Goal: Task Accomplishment & Management: Manage account settings

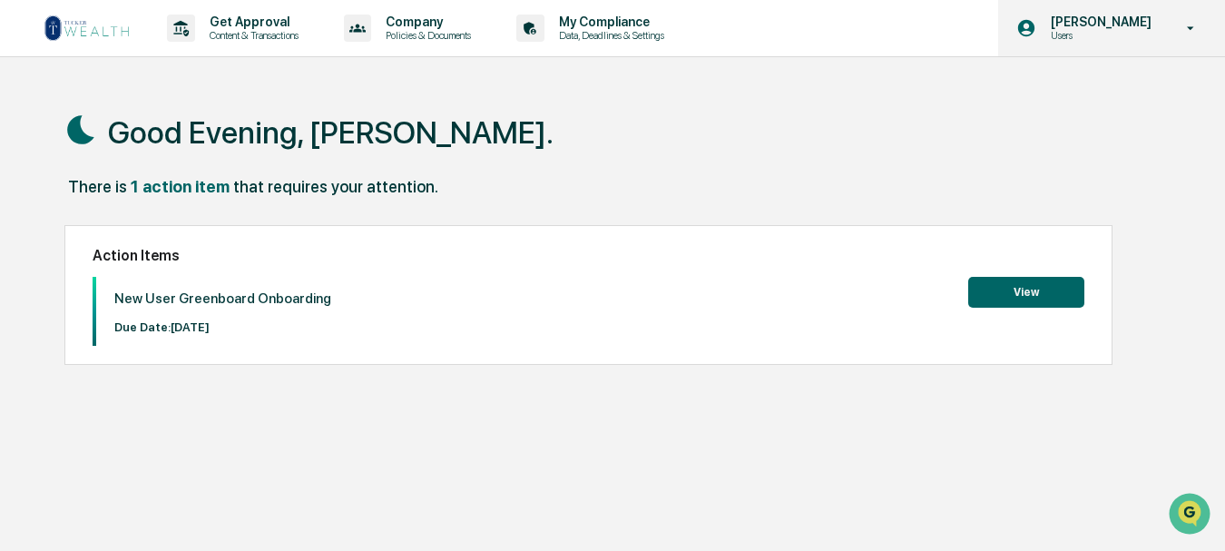
click at [1101, 39] on p "Users" at bounding box center [1098, 35] width 124 height 13
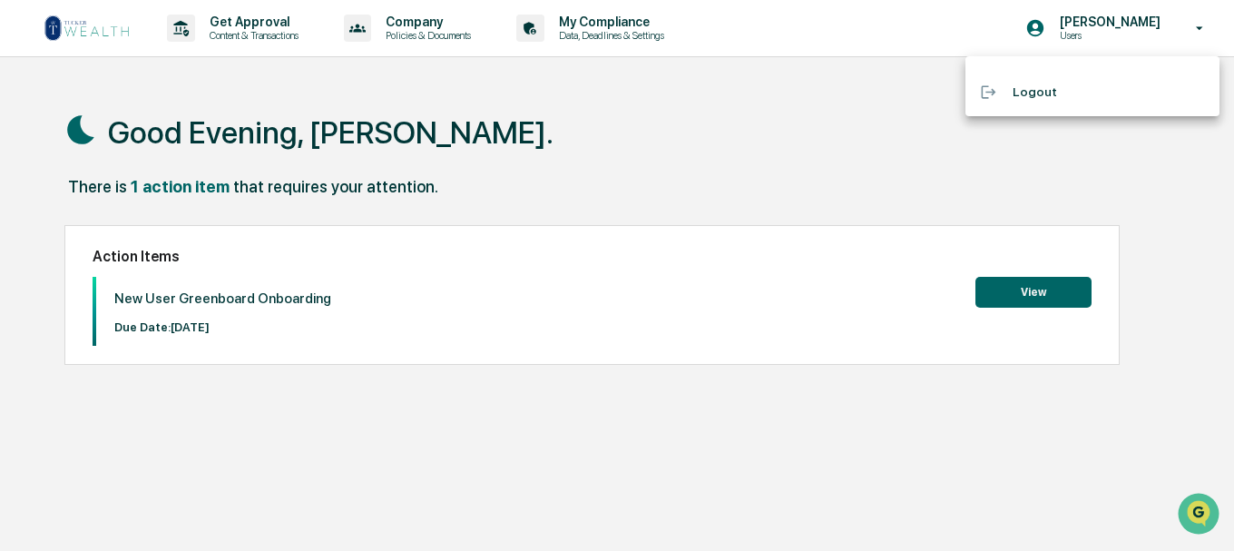
click at [850, 147] on div at bounding box center [617, 275] width 1234 height 551
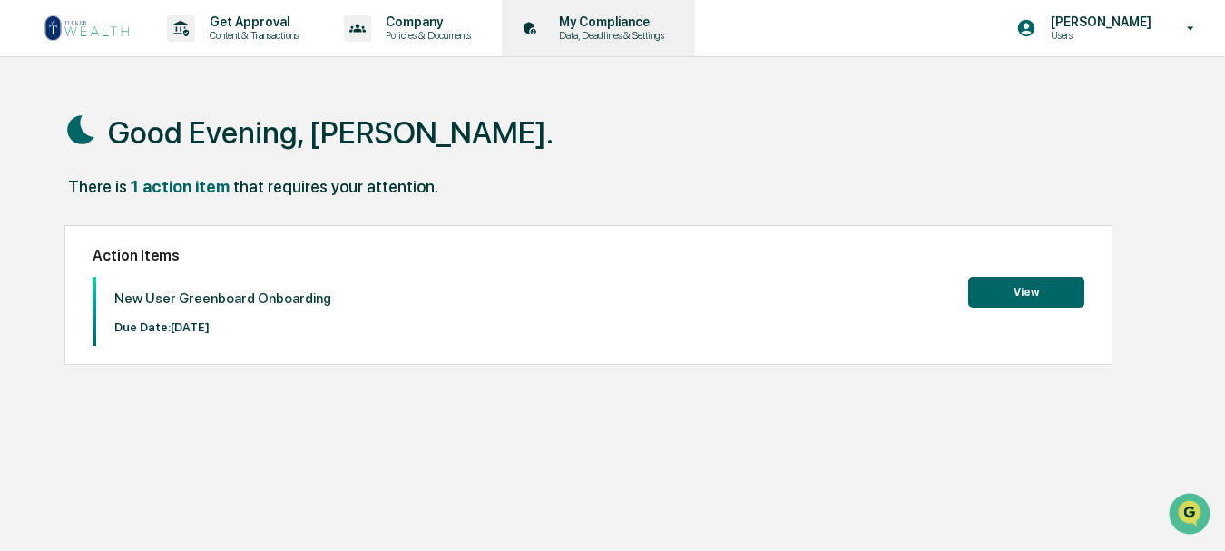
click at [613, 29] on p "Data, Deadlines & Settings" at bounding box center [608, 35] width 129 height 13
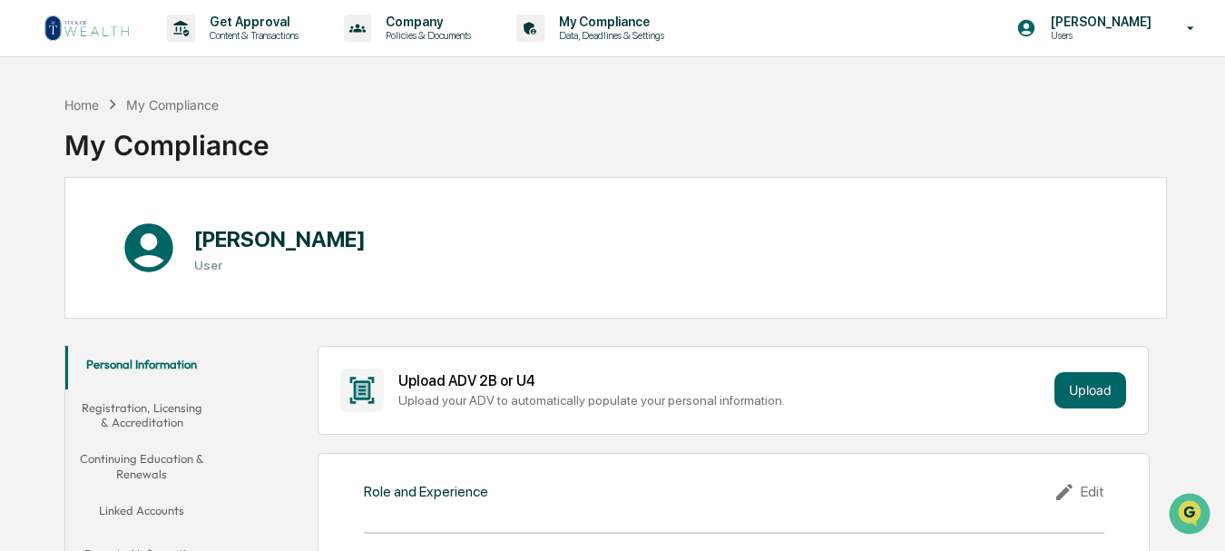
click at [167, 415] on button "Registration, Licensing & Accreditation" at bounding box center [141, 415] width 153 height 52
click at [141, 368] on button "Personal Information" at bounding box center [141, 368] width 153 height 44
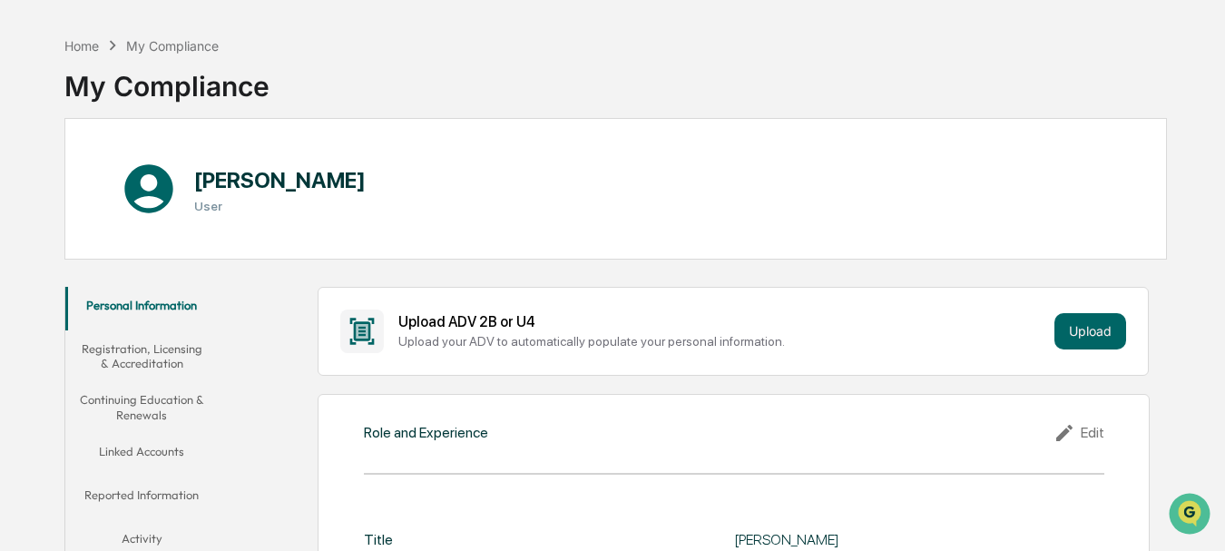
scroll to position [91, 0]
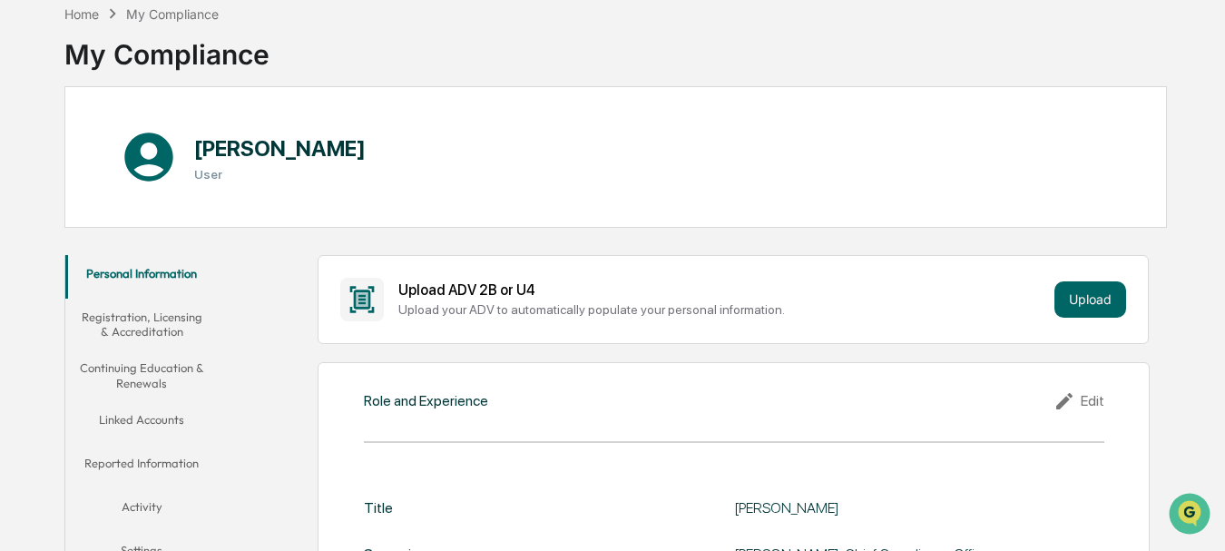
click at [157, 425] on button "Linked Accounts" at bounding box center [141, 423] width 153 height 44
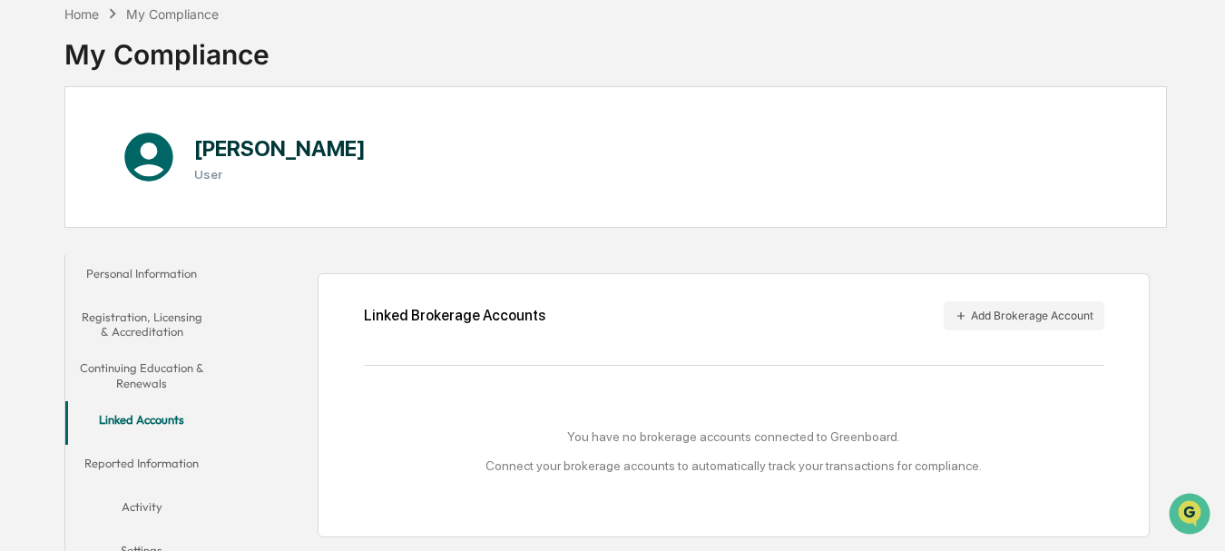
click at [182, 469] on button "Reported Information" at bounding box center [141, 467] width 153 height 44
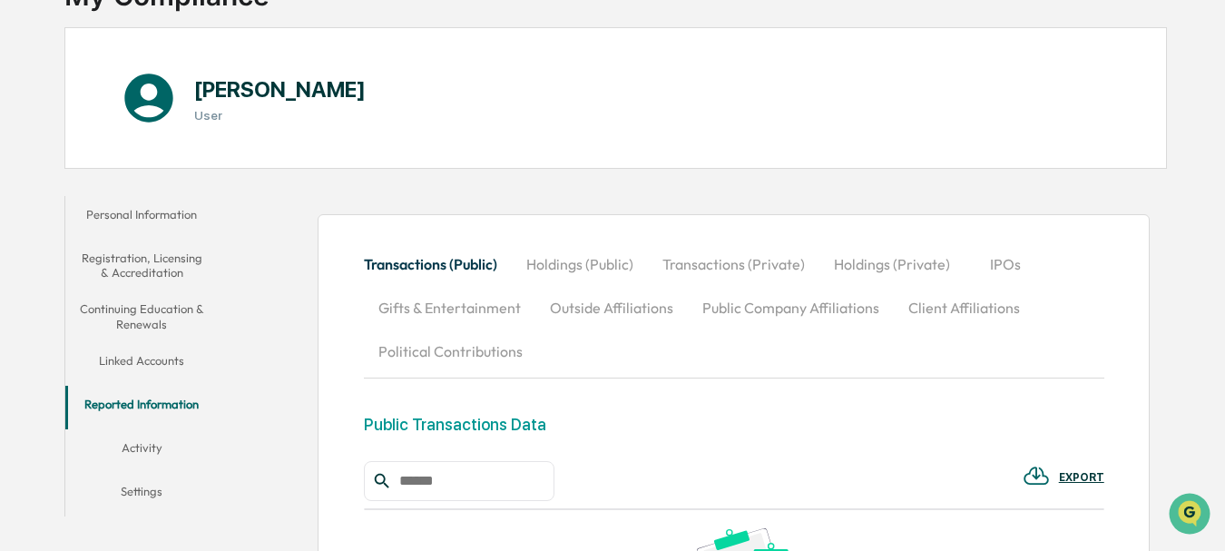
scroll to position [181, 0]
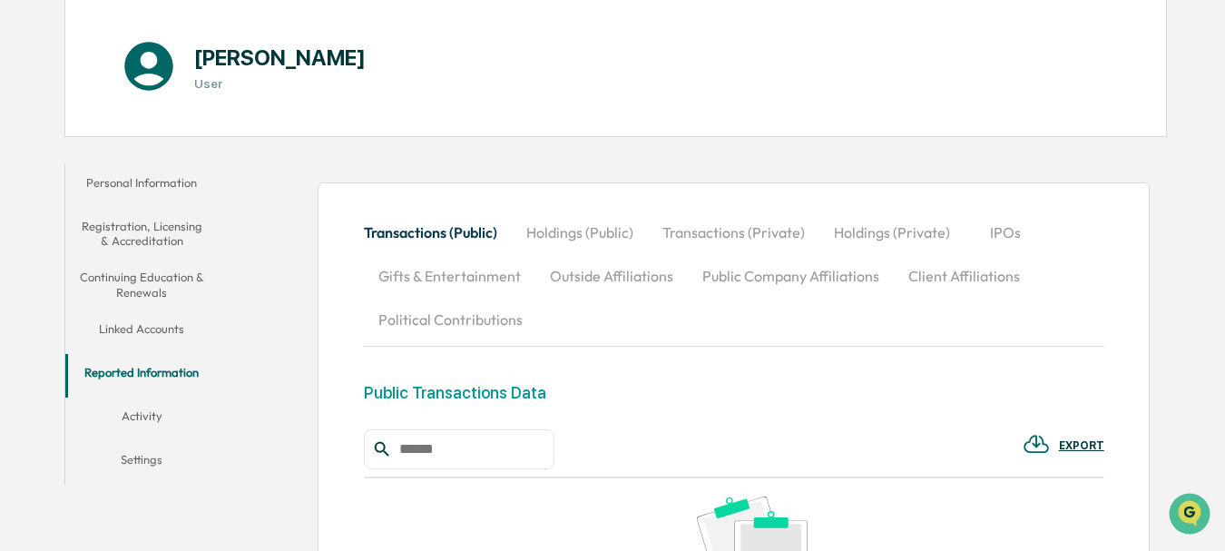
click at [147, 422] on button "Activity" at bounding box center [141, 419] width 153 height 44
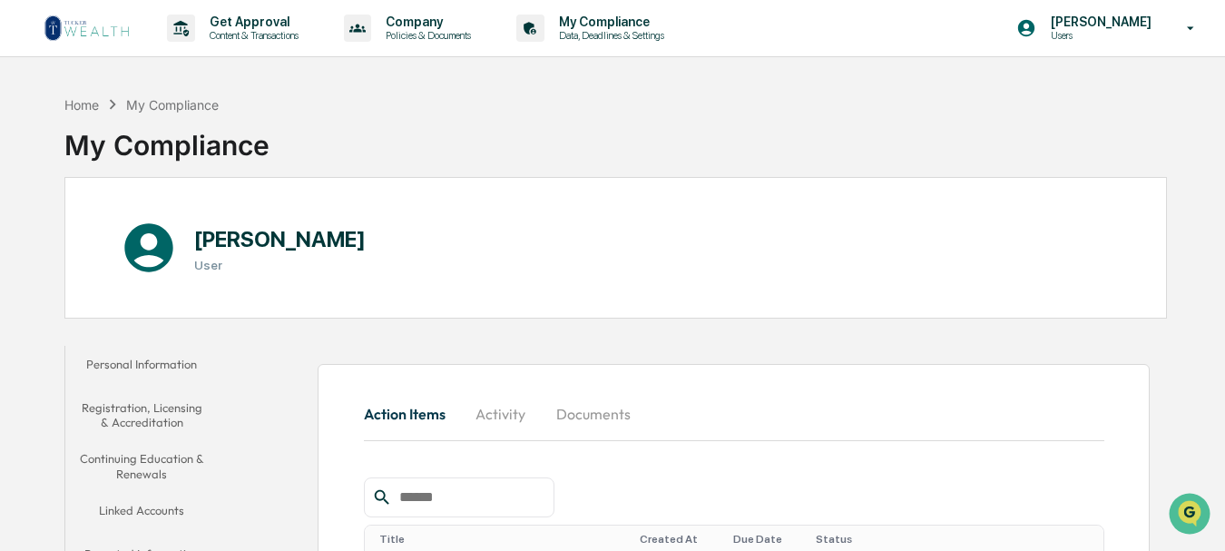
click at [515, 416] on button "Activity" at bounding box center [501, 414] width 82 height 44
click at [592, 416] on button "Documents" at bounding box center [593, 414] width 103 height 44
click at [171, 367] on button "Personal Information" at bounding box center [141, 368] width 153 height 44
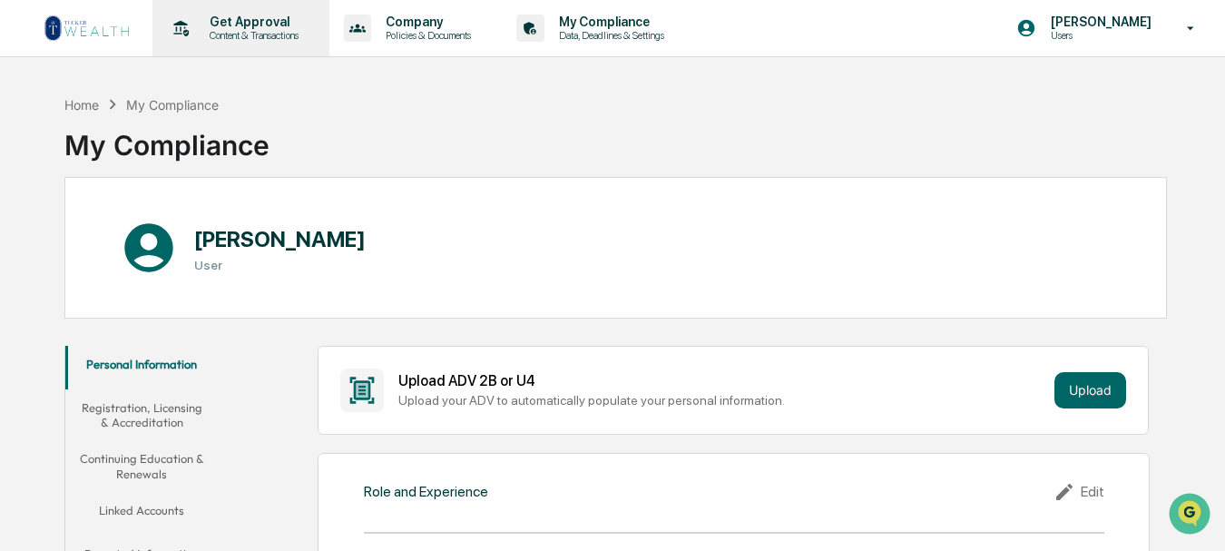
click at [248, 25] on p "Get Approval" at bounding box center [251, 22] width 113 height 15
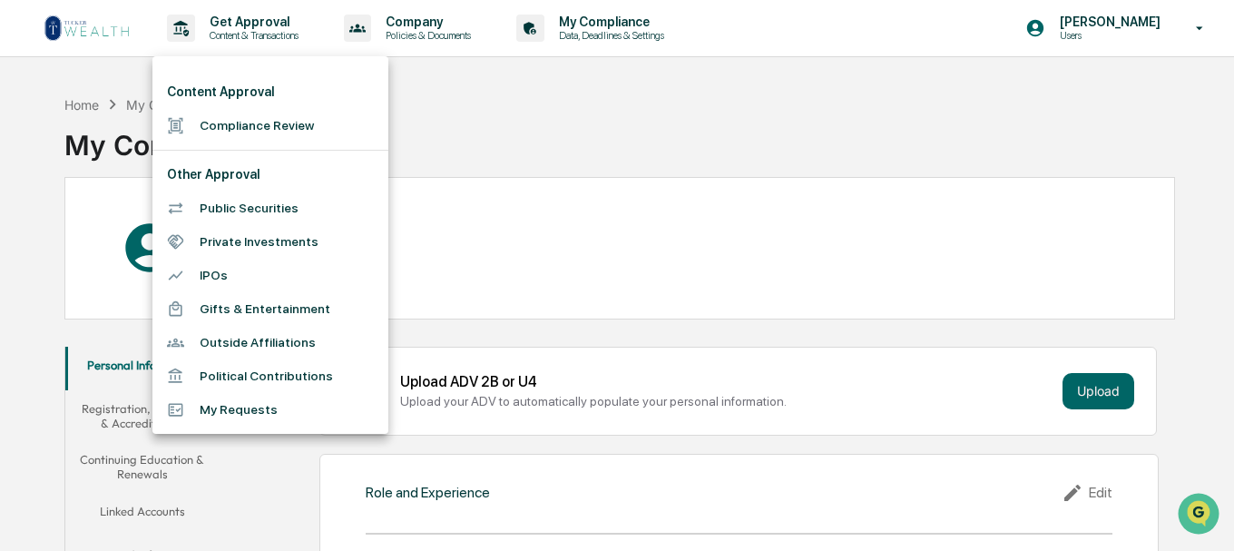
click at [271, 338] on li "Outside Affiliations" at bounding box center [270, 343] width 236 height 34
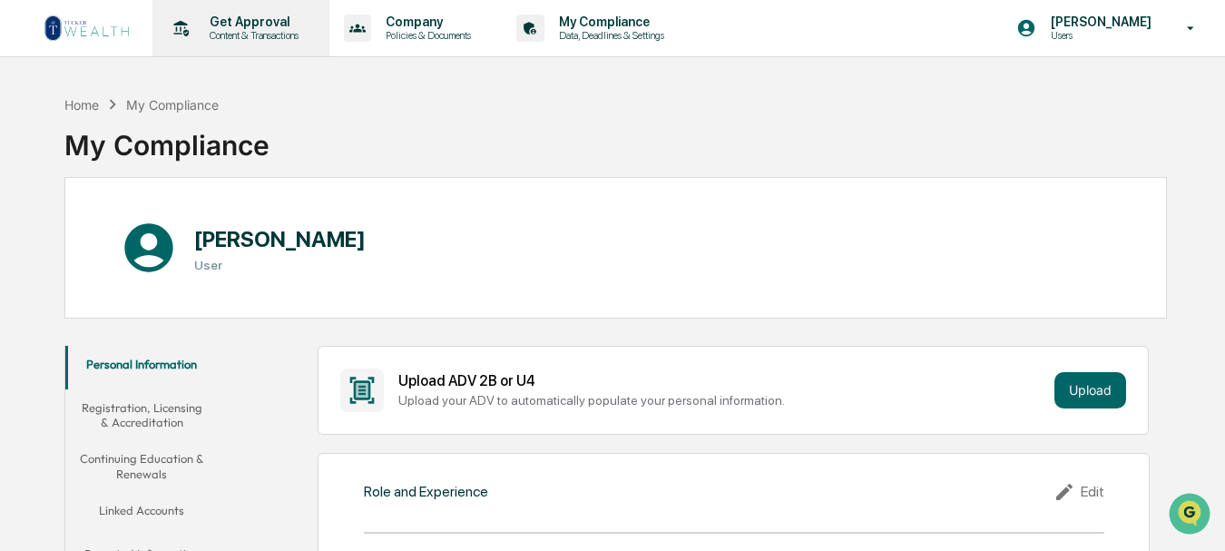
click at [233, 24] on p "Get Approval" at bounding box center [251, 22] width 113 height 15
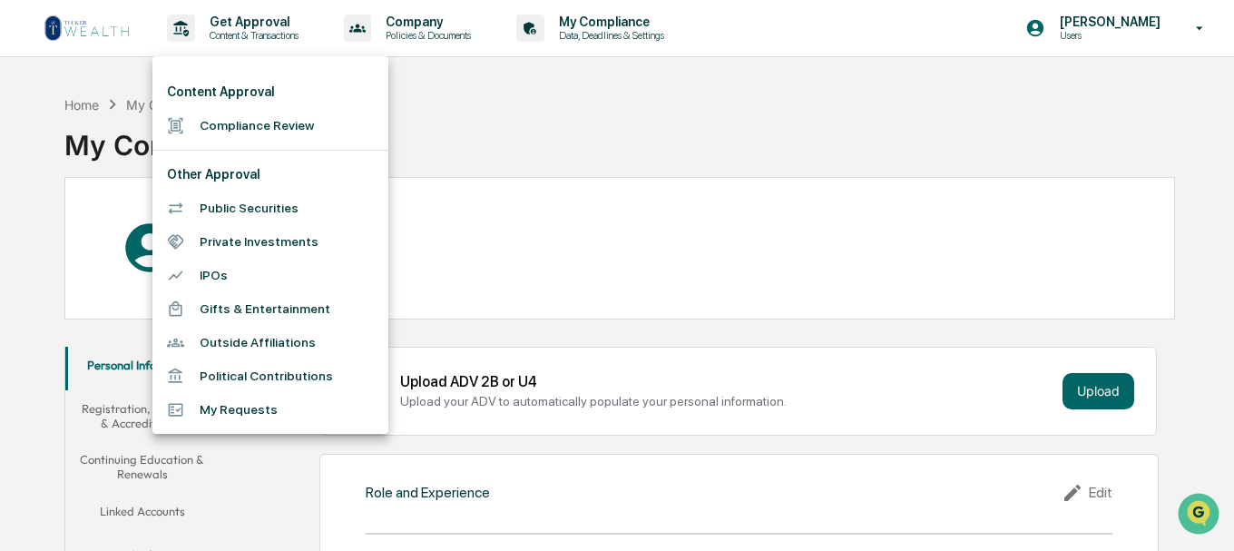
click at [417, 22] on div at bounding box center [617, 275] width 1234 height 551
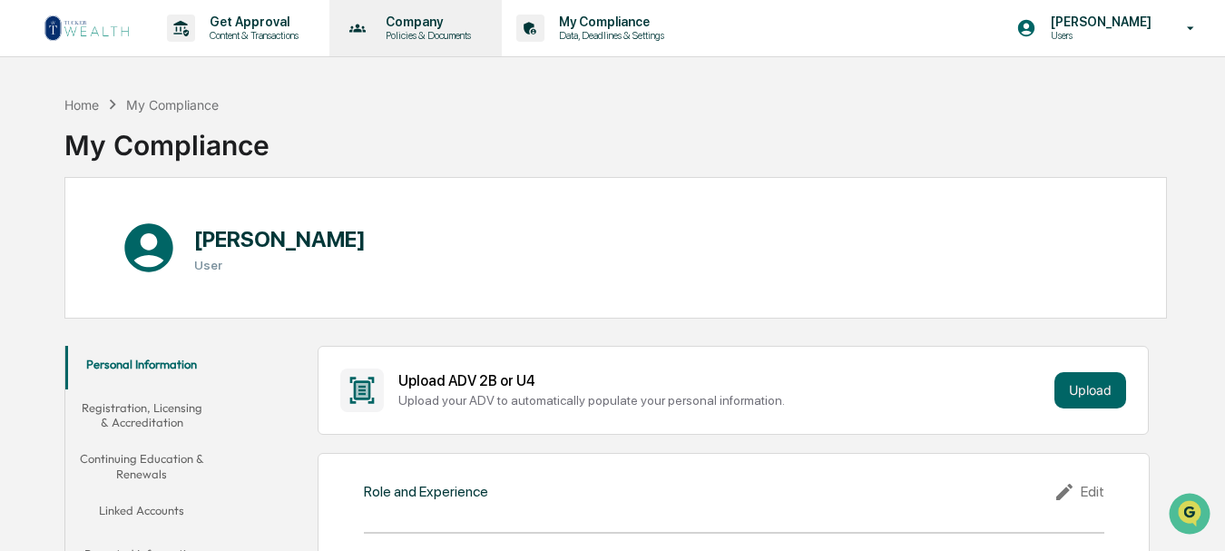
click at [441, 25] on p "Company" at bounding box center [425, 22] width 109 height 15
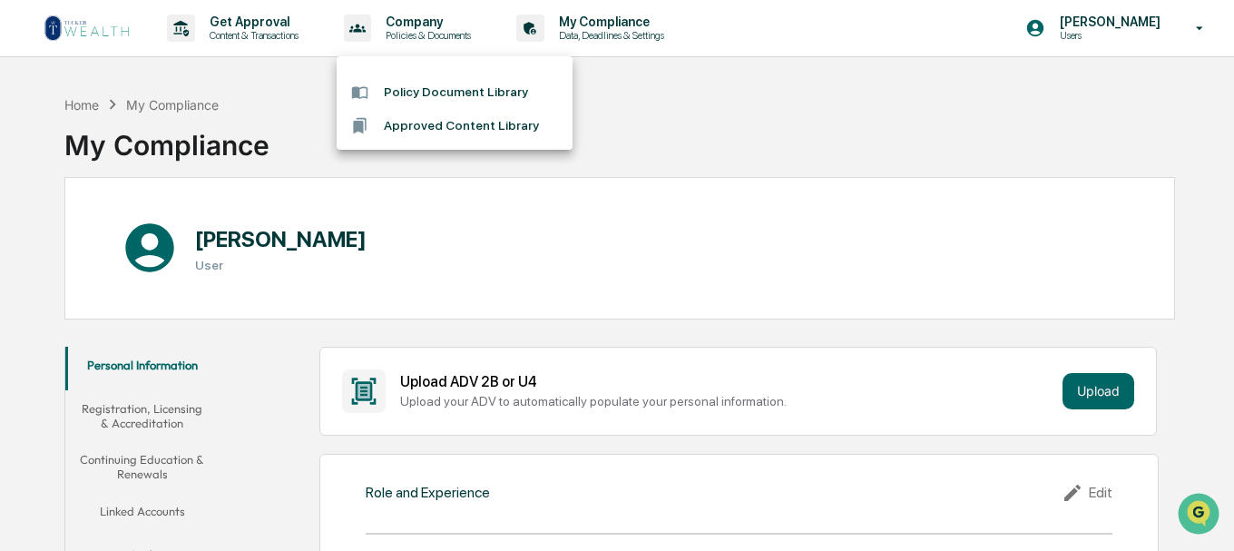
click at [488, 92] on li "Policy Document Library" at bounding box center [455, 92] width 236 height 34
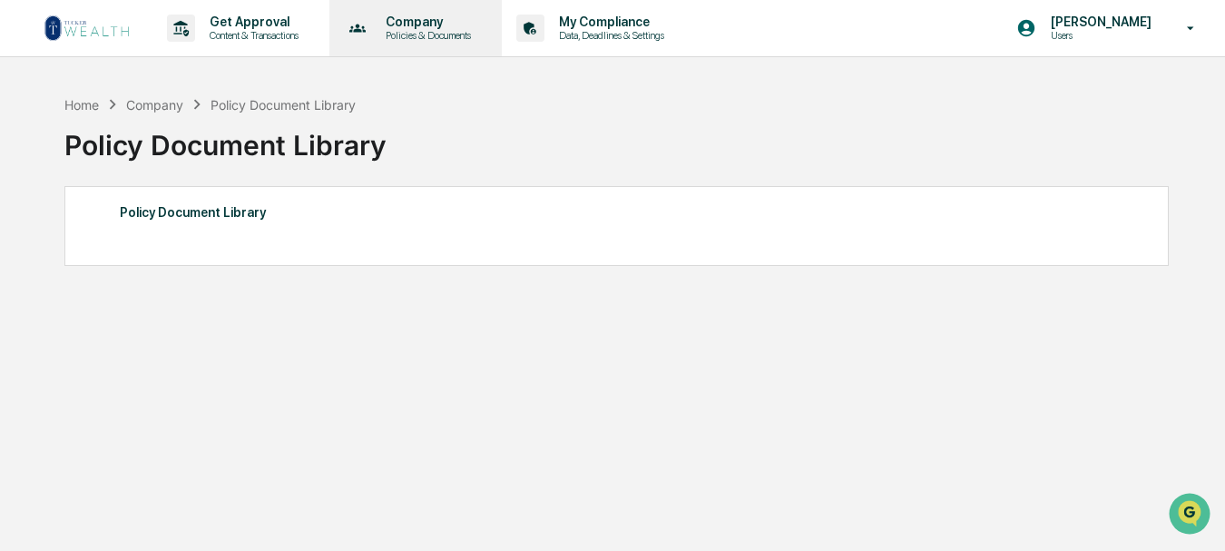
click at [436, 20] on p "Company" at bounding box center [425, 22] width 109 height 15
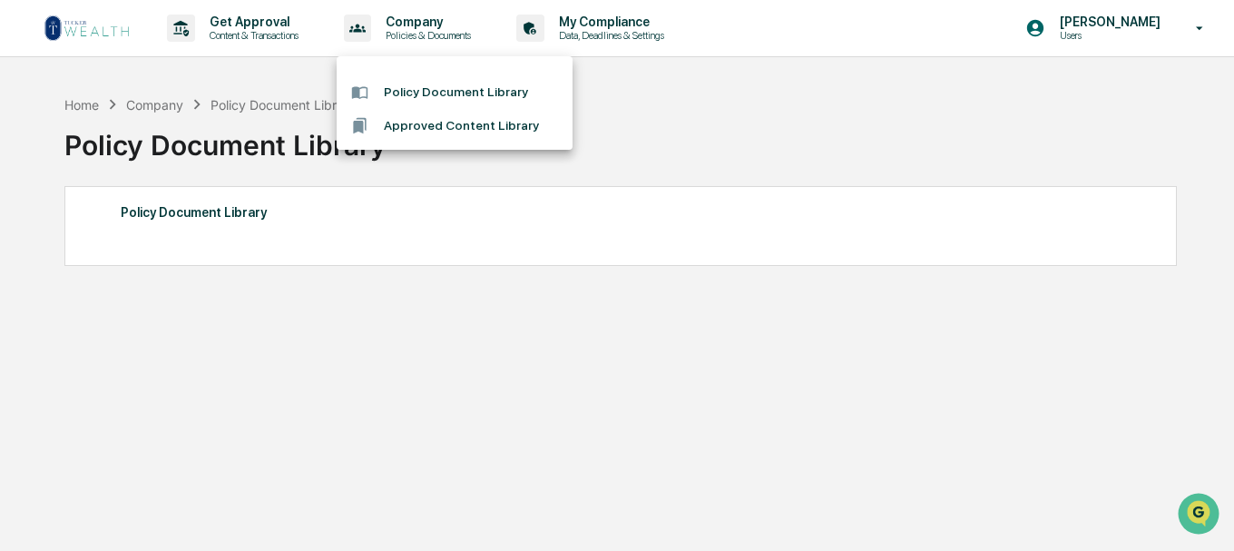
click at [460, 132] on li "Approved Content Library" at bounding box center [455, 126] width 236 height 34
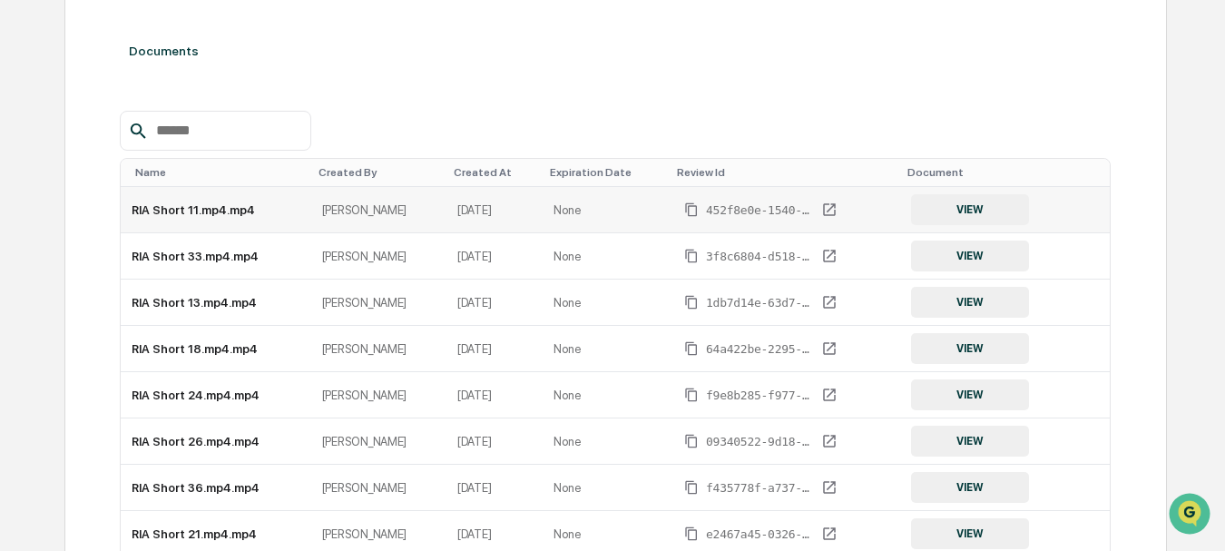
scroll to position [153, 0]
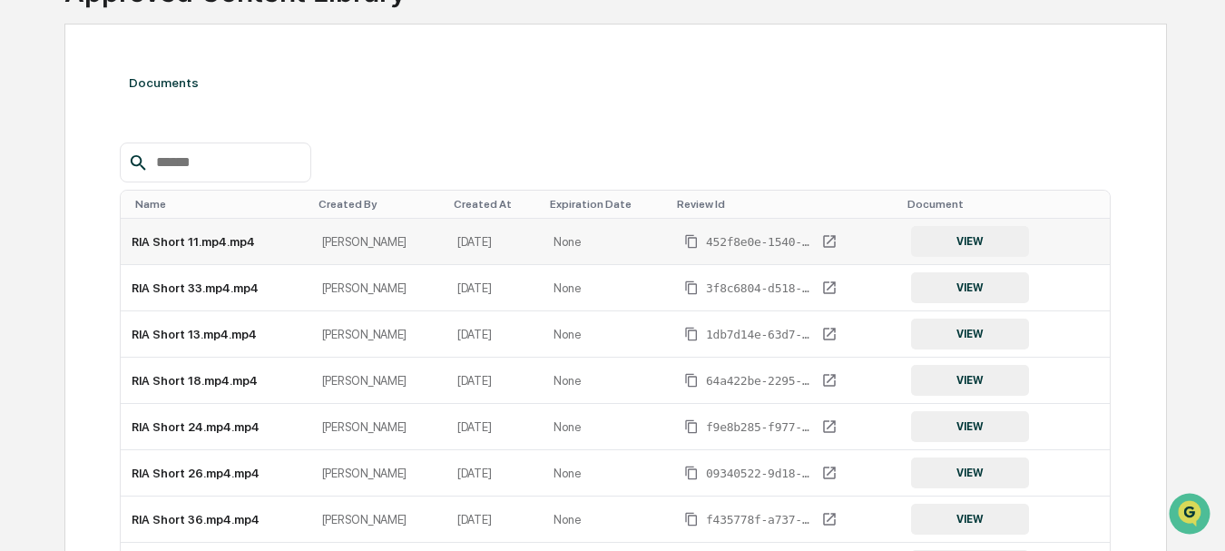
click at [966, 239] on button "VIEW" at bounding box center [970, 241] width 118 height 31
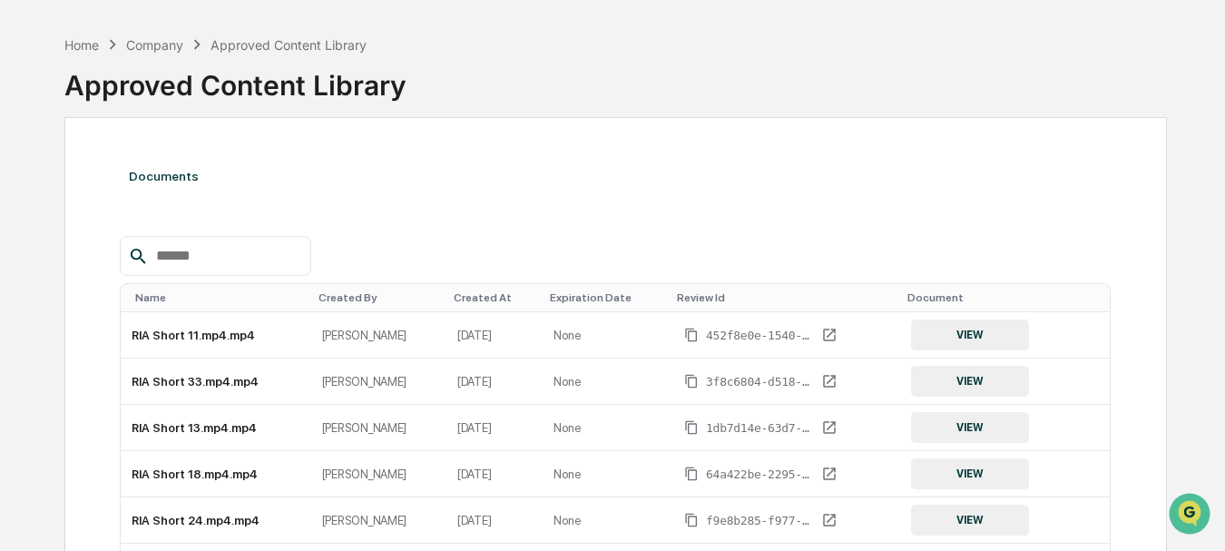
scroll to position [91, 0]
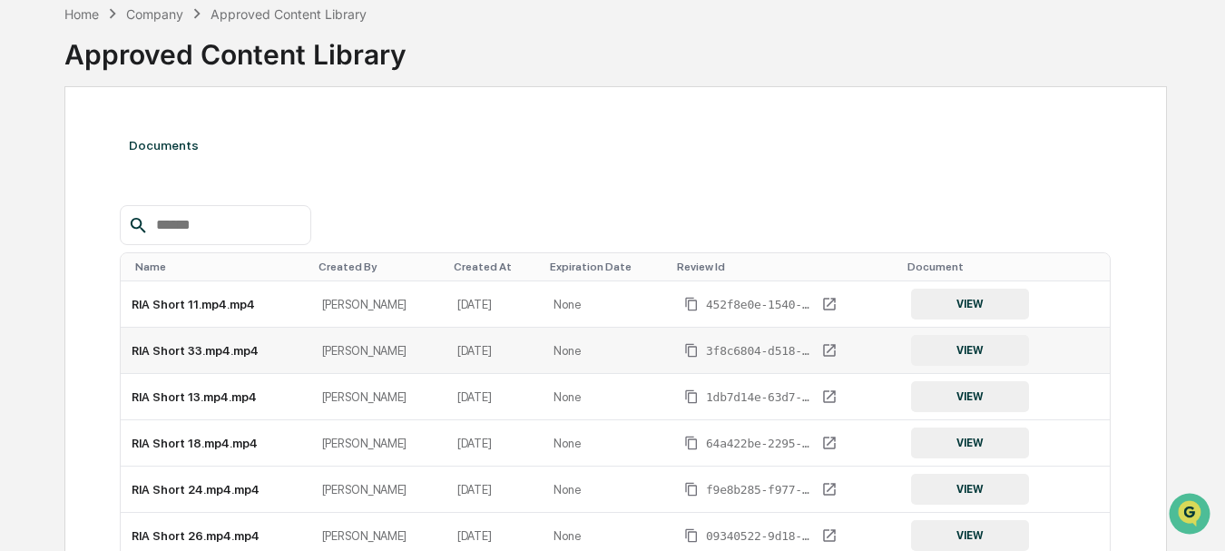
click at [968, 354] on button "VIEW" at bounding box center [970, 350] width 118 height 31
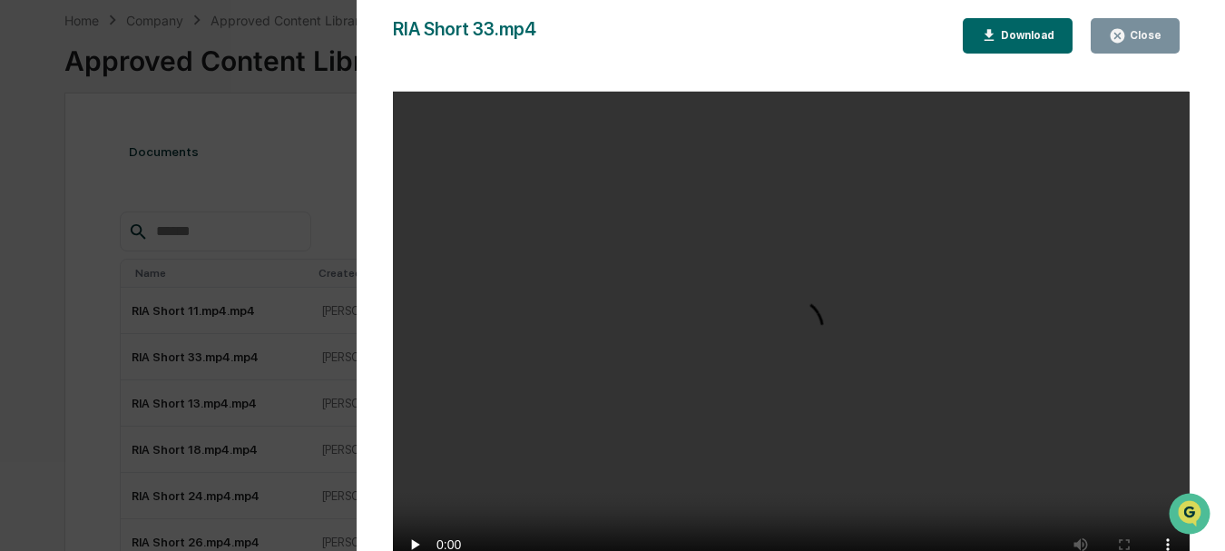
scroll to position [0, 0]
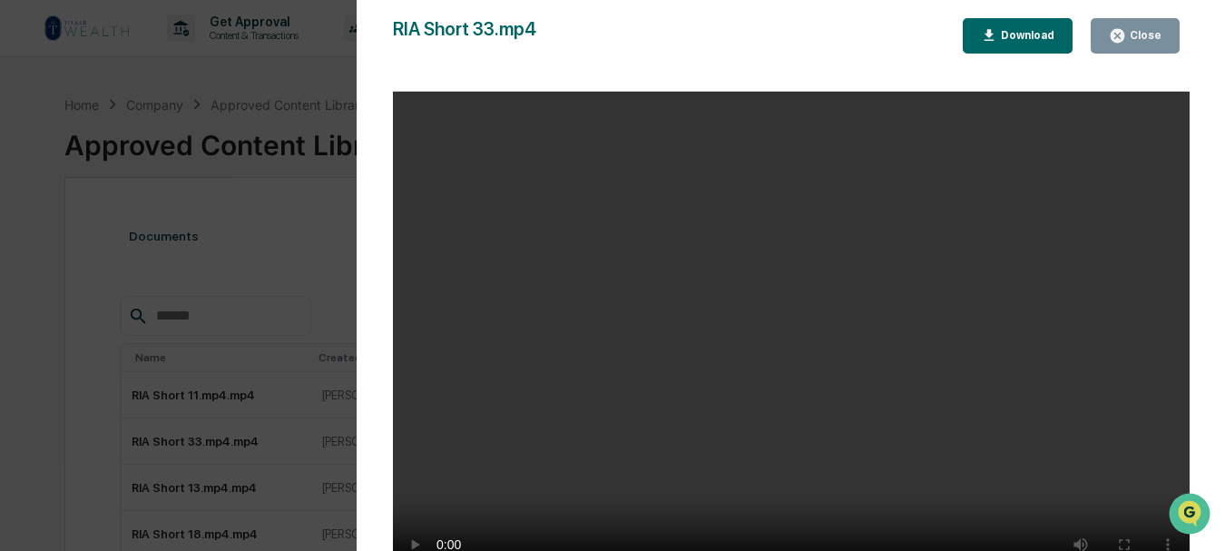
click at [831, 277] on video "Your browser does not support the video tag." at bounding box center [791, 340] width 797 height 496
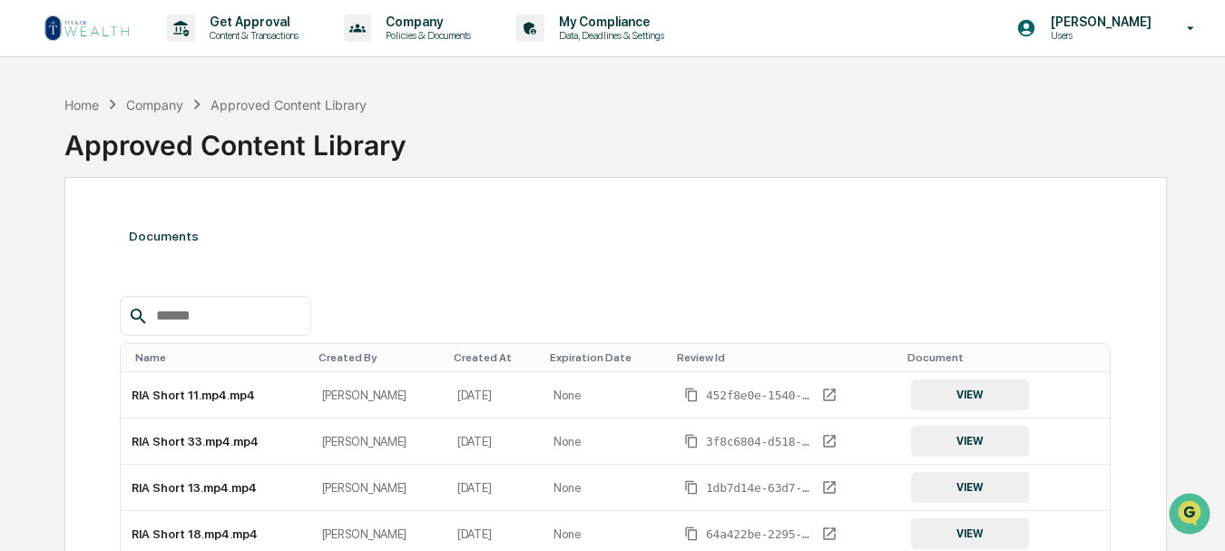
scroll to position [91, 0]
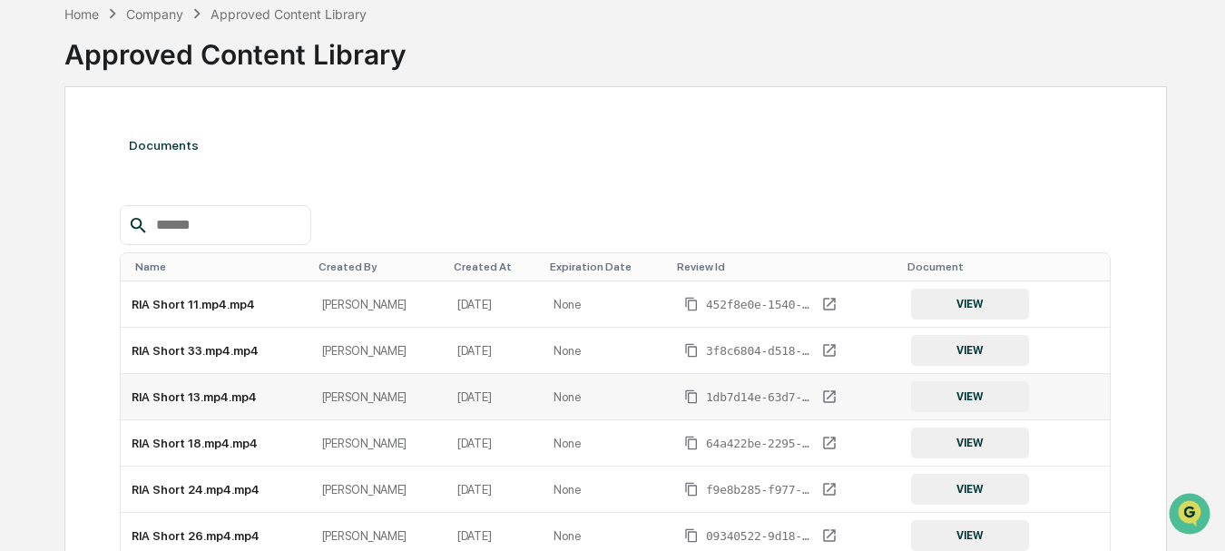
click at [961, 391] on button "VIEW" at bounding box center [970, 396] width 118 height 31
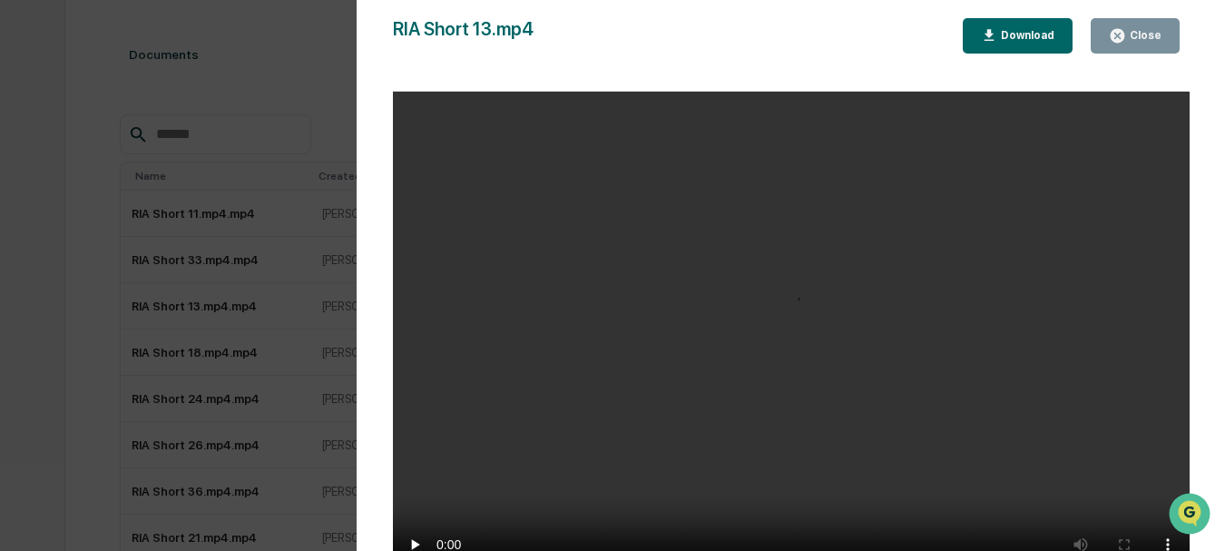
scroll to position [272, 0]
click at [866, 299] on video "Your browser does not support the video tag." at bounding box center [791, 340] width 797 height 496
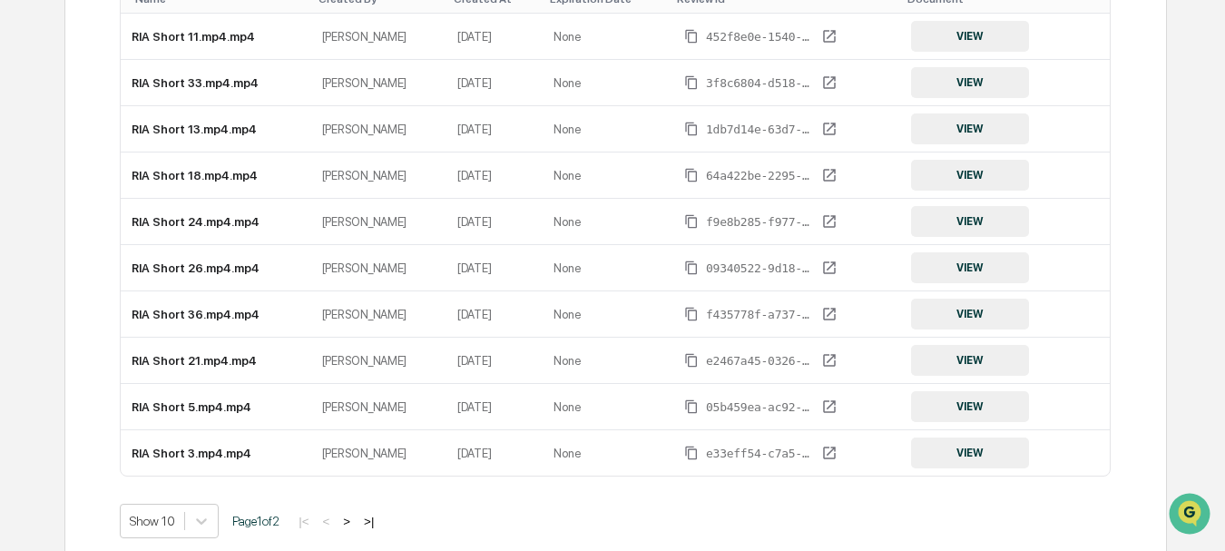
scroll to position [363, 0]
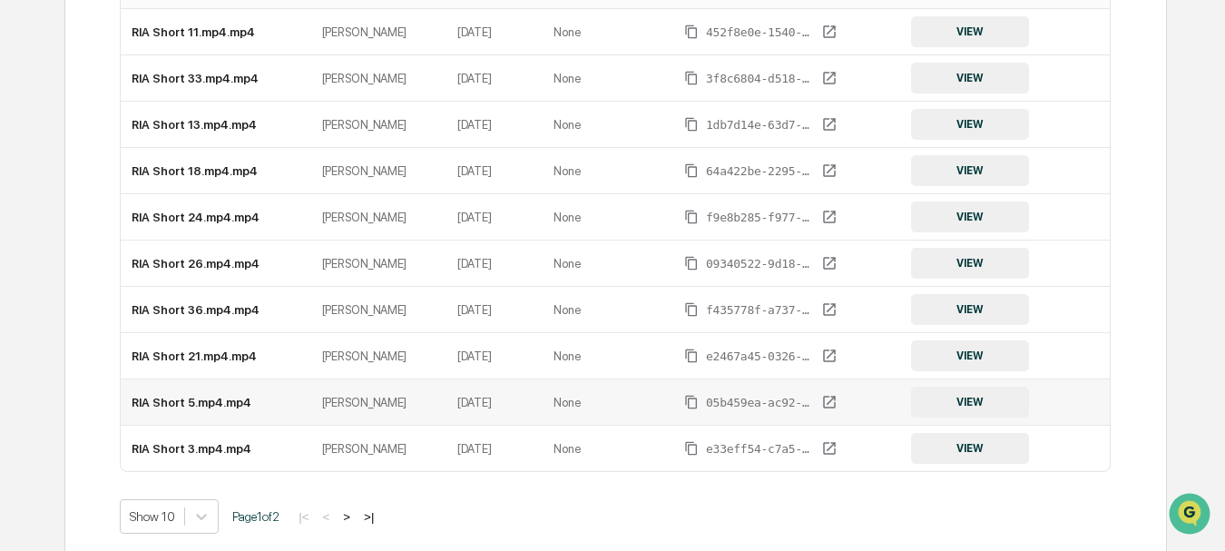
click at [960, 401] on button "VIEW" at bounding box center [970, 402] width 118 height 31
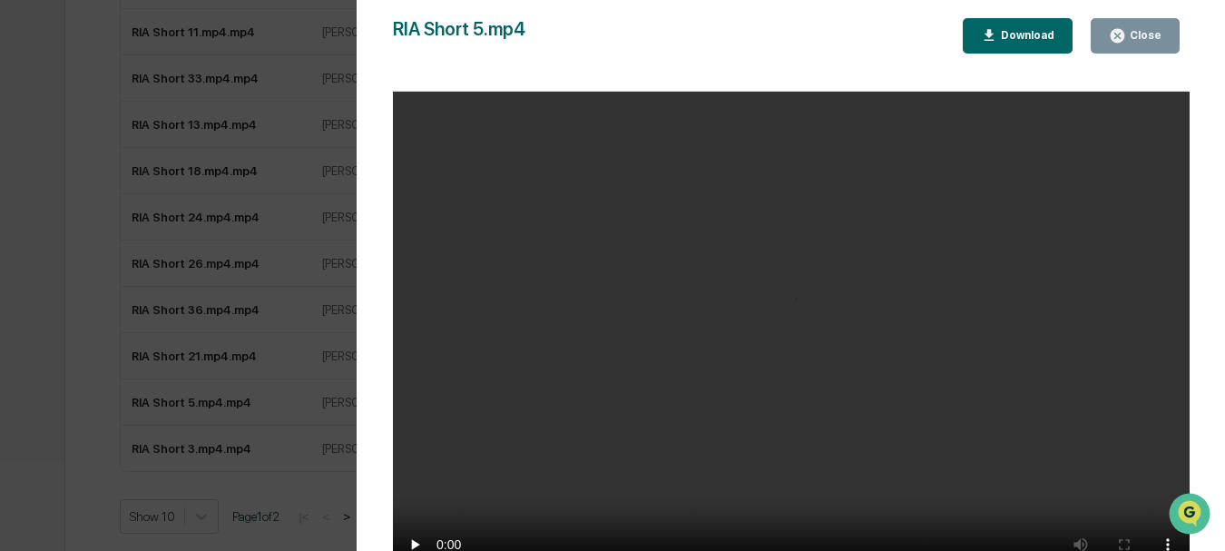
scroll to position [426, 0]
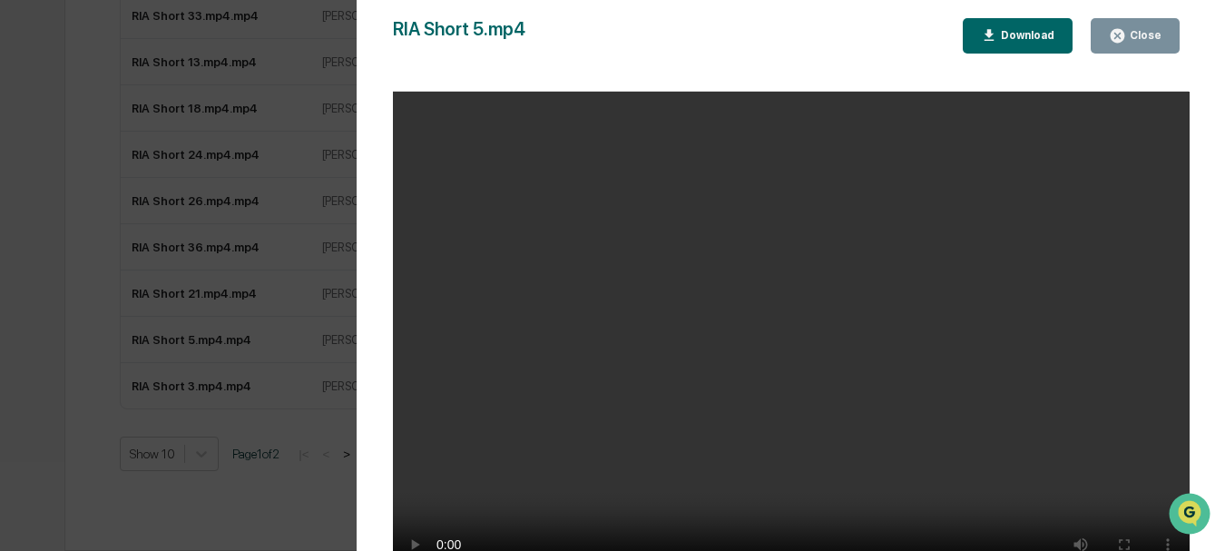
click at [814, 267] on video "Your browser does not support the video tag." at bounding box center [791, 340] width 797 height 496
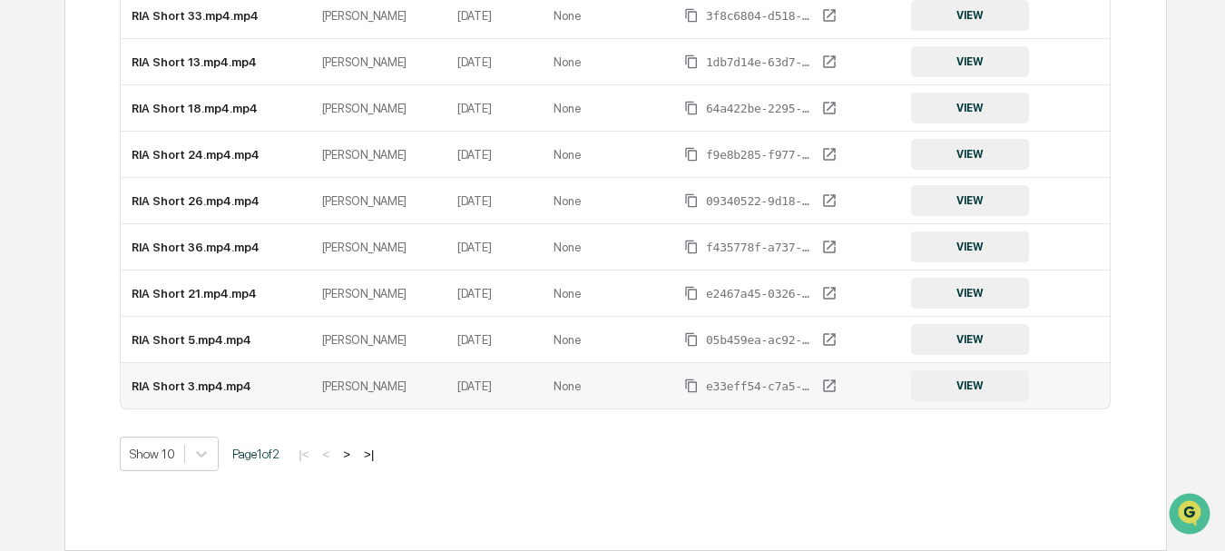
click at [972, 384] on button "VIEW" at bounding box center [970, 385] width 118 height 31
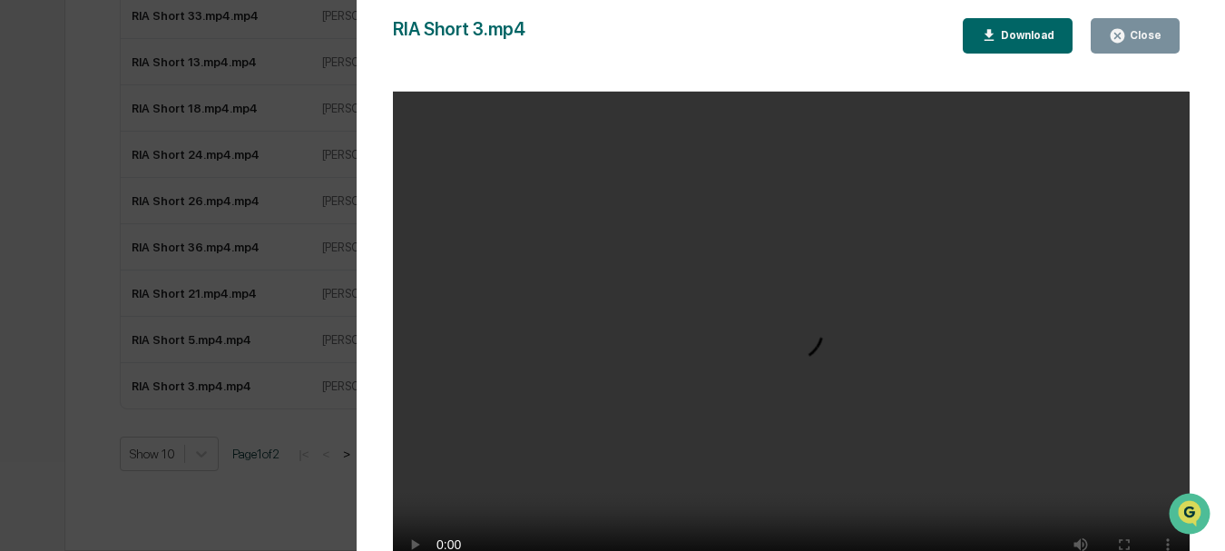
click at [217, 480] on div "Version History 07/25/2025, 03:34 PM Mike Nordby RIA Short 3.mp4 Close Download…" at bounding box center [612, 275] width 1225 height 551
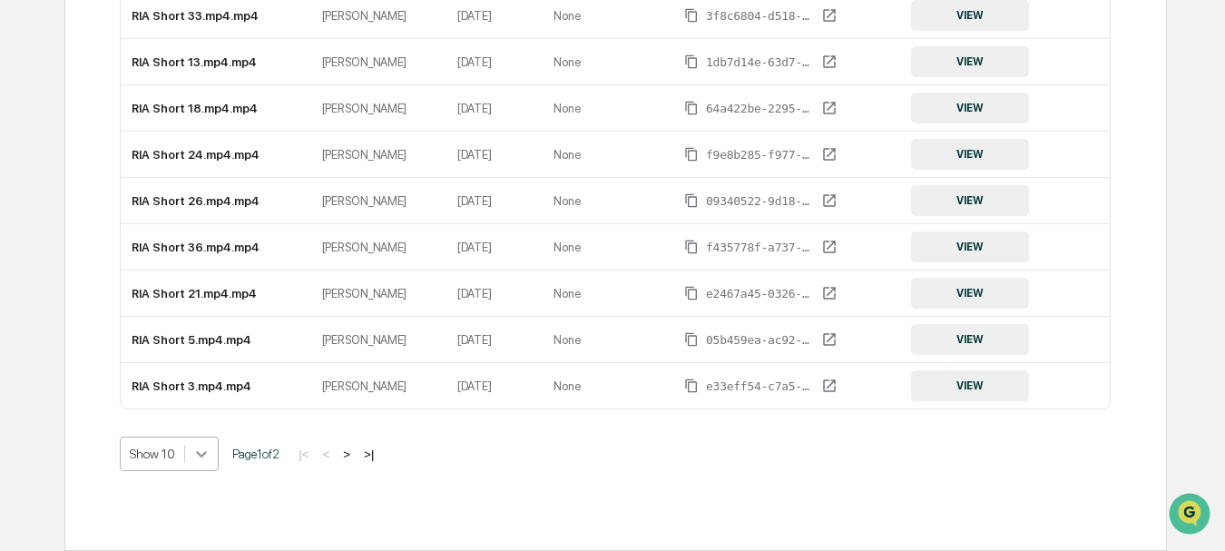
scroll to position [505, 0]
click at [204, 454] on body "Get Approval Content & Transactions Company Policies & Documents My Compliance …" at bounding box center [612, 62] width 1225 height 976
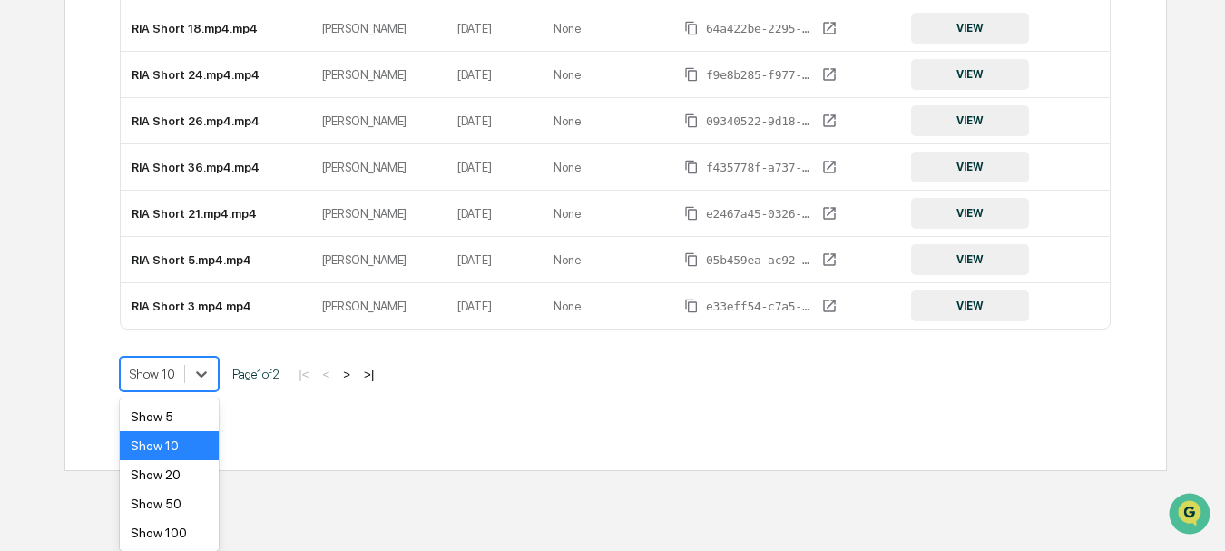
scroll to position [426, 0]
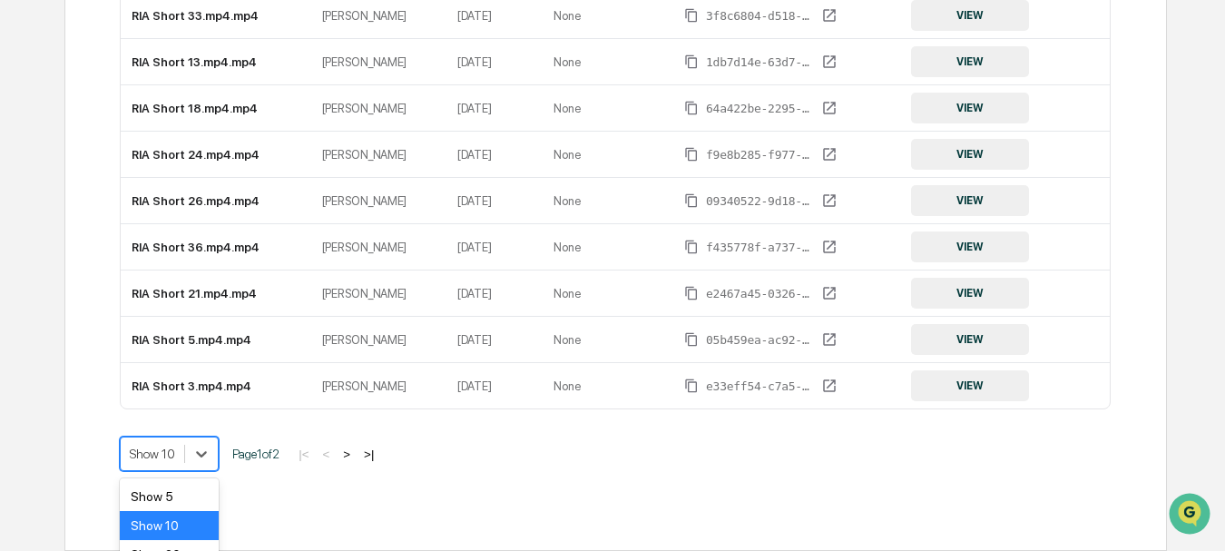
click at [289, 429] on div "Documents Name Created By Created At Expiration Date Review Id Document RIA Sho…" at bounding box center [615, 150] width 991 height 731
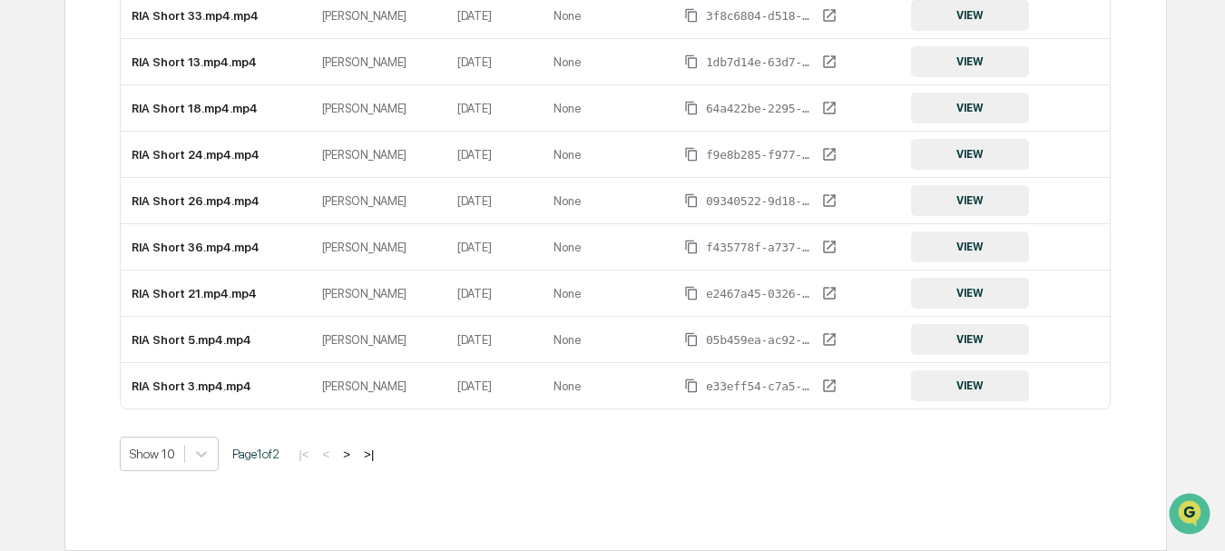
click at [356, 450] on button ">" at bounding box center [347, 453] width 18 height 15
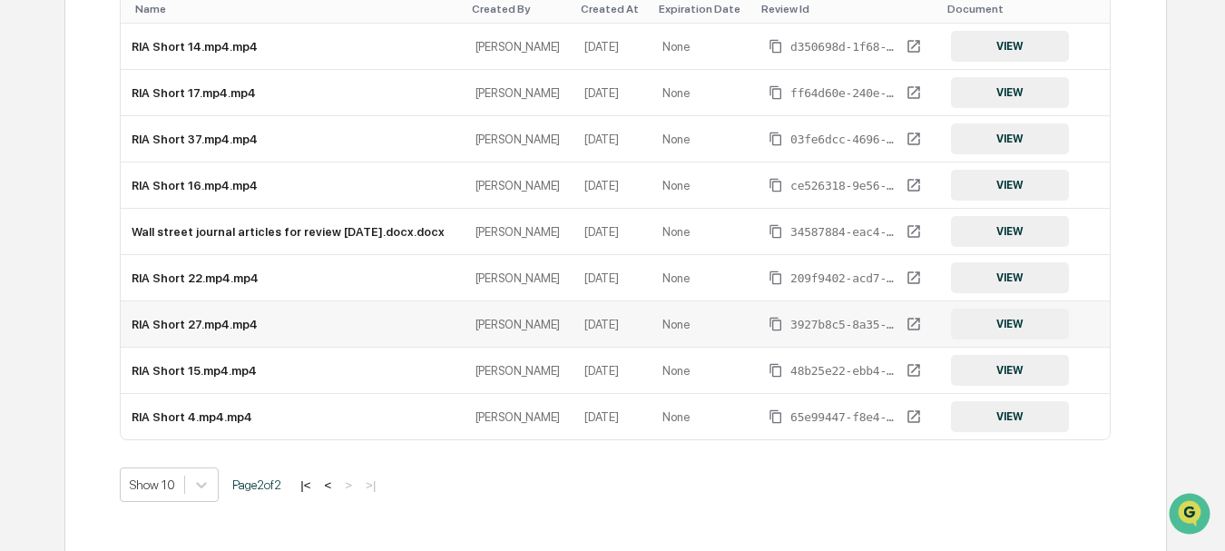
scroll to position [379, 0]
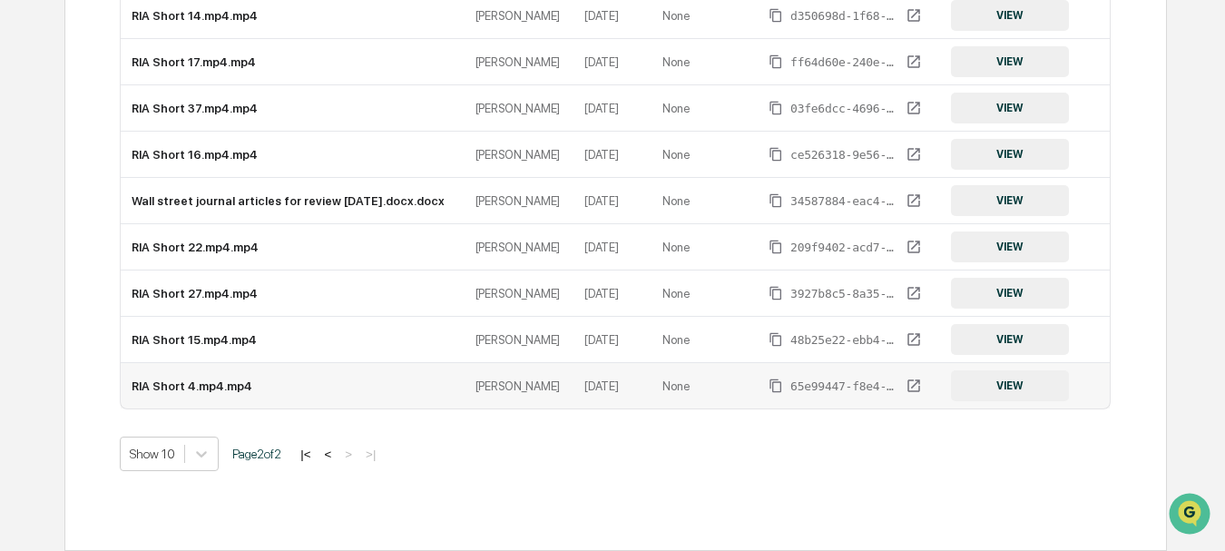
click at [1008, 388] on button "VIEW" at bounding box center [1010, 385] width 118 height 31
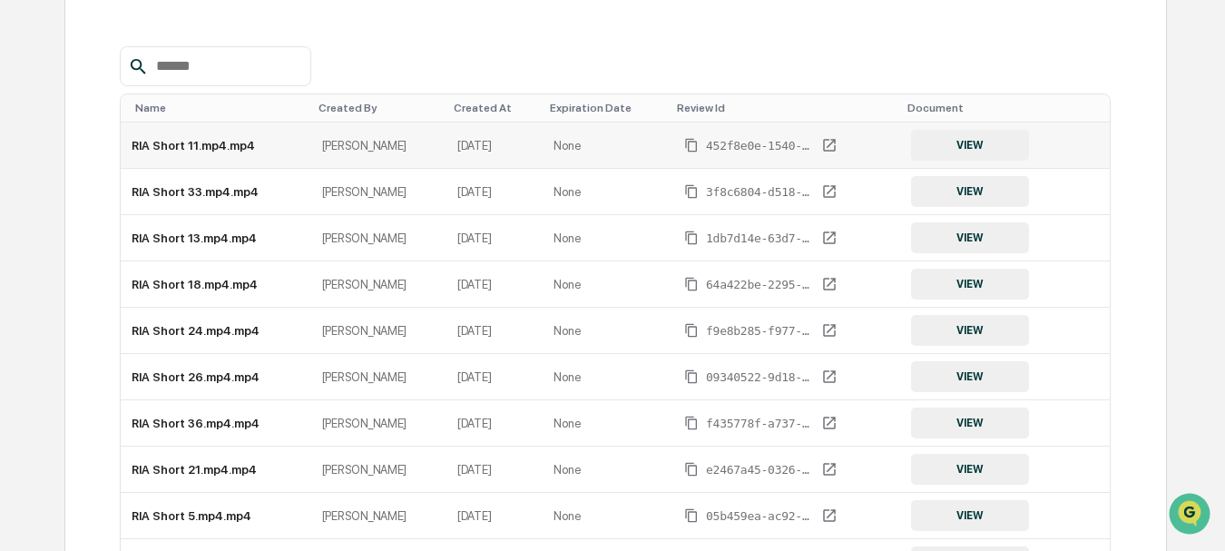
scroll to position [0, 0]
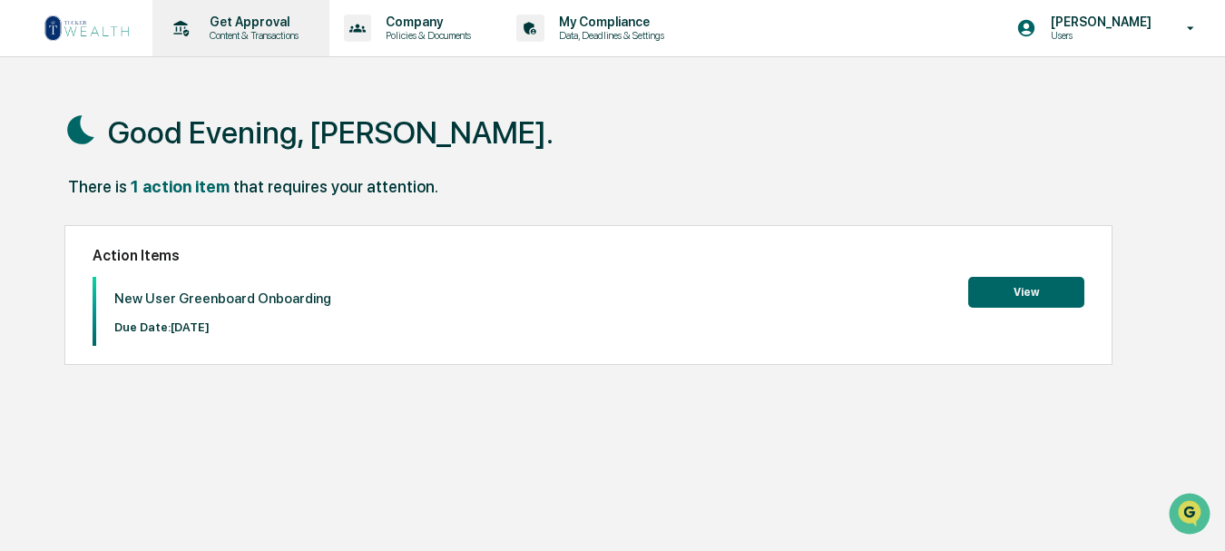
click at [264, 29] on p "Content & Transactions" at bounding box center [251, 35] width 113 height 13
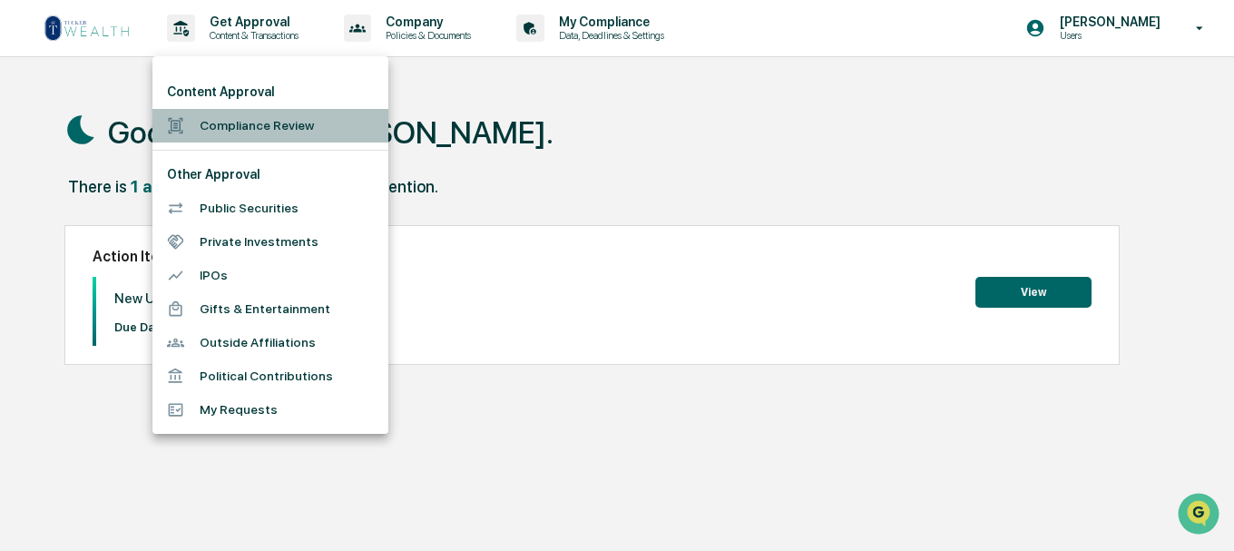
click at [288, 118] on li "Compliance Review" at bounding box center [270, 126] width 236 height 34
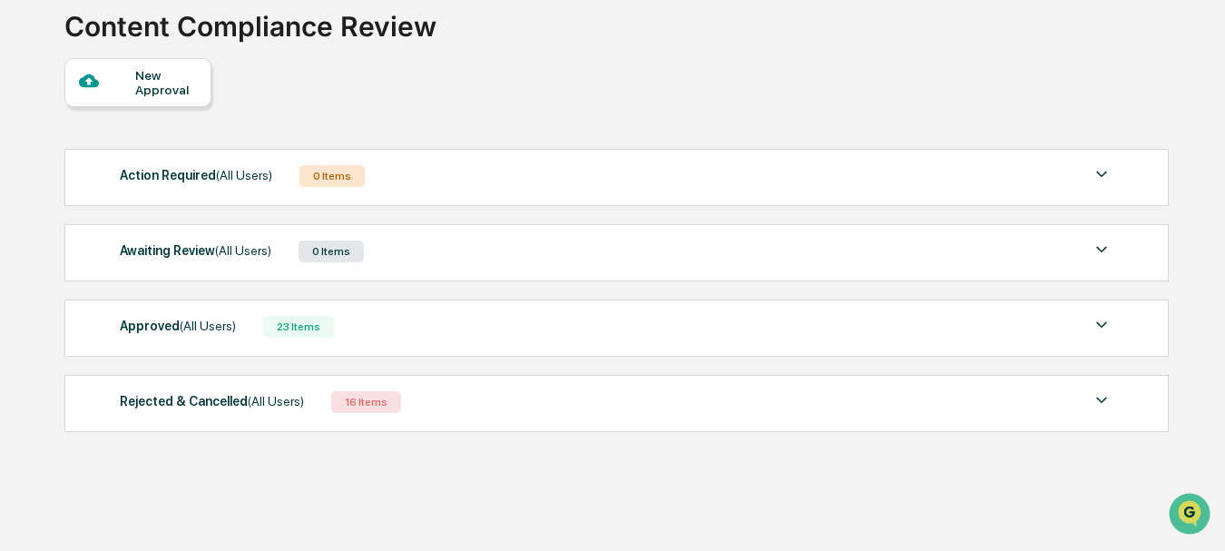
scroll to position [120, 0]
click at [290, 326] on div "23 Items" at bounding box center [298, 326] width 71 height 22
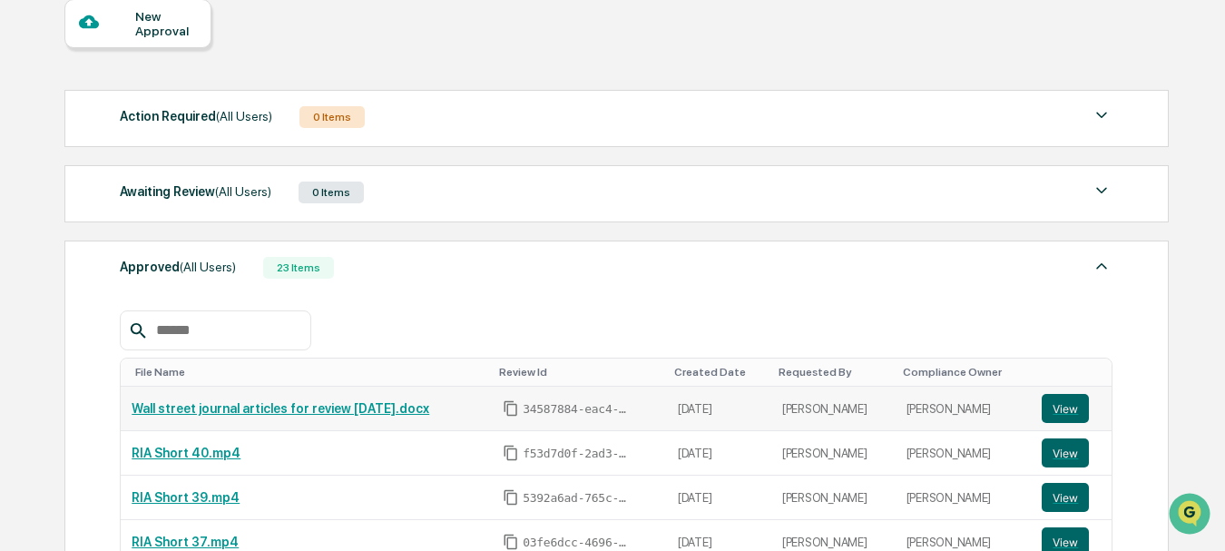
scroll to position [0, 0]
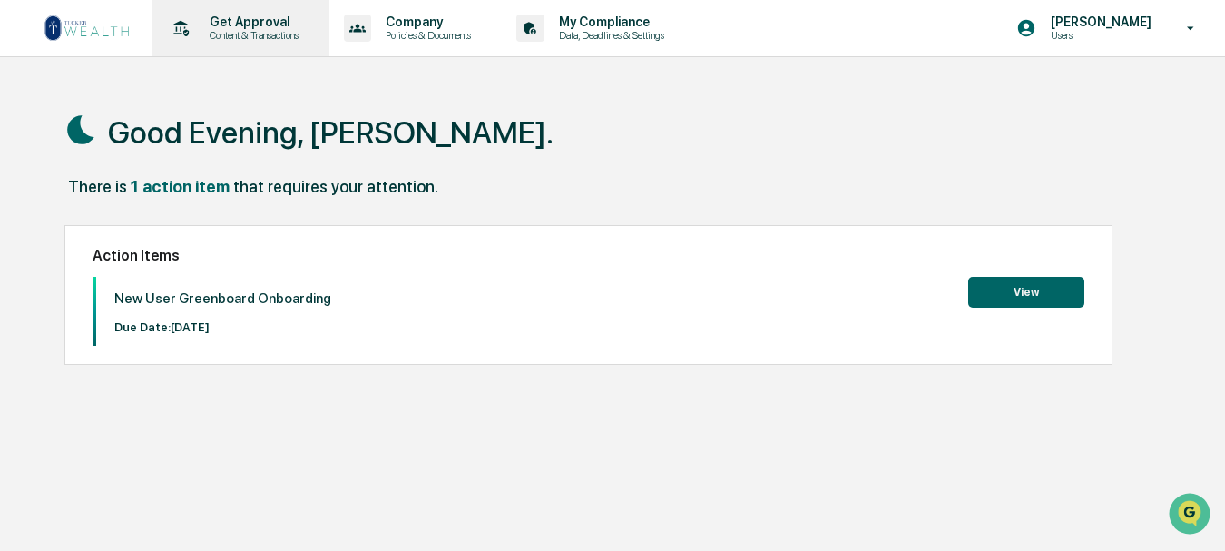
click at [270, 24] on p "Get Approval" at bounding box center [251, 22] width 113 height 15
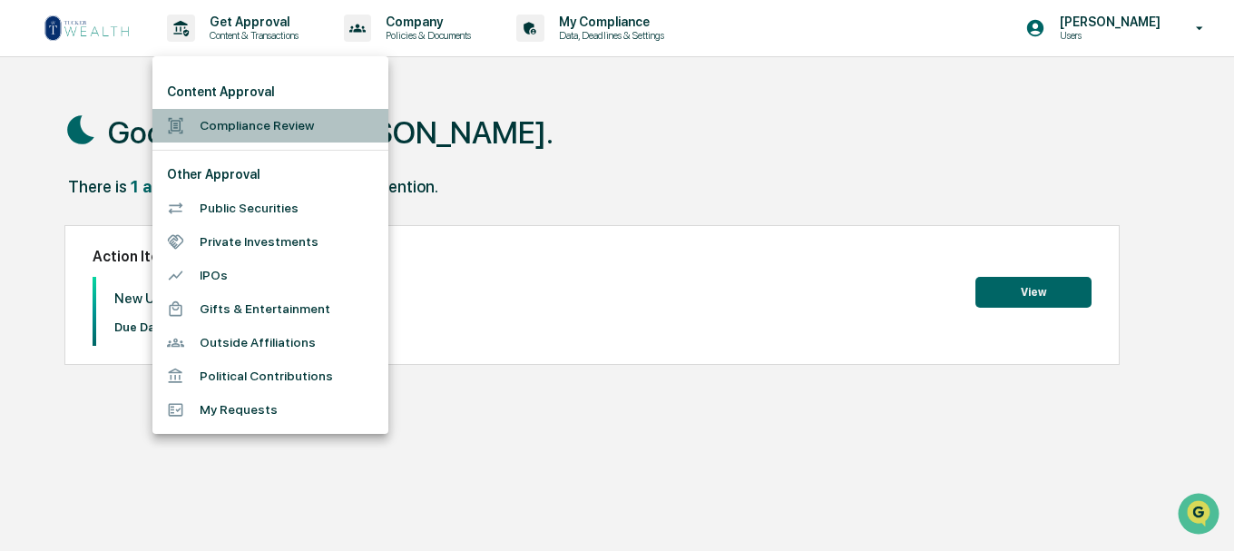
click at [259, 122] on li "Compliance Review" at bounding box center [270, 126] width 236 height 34
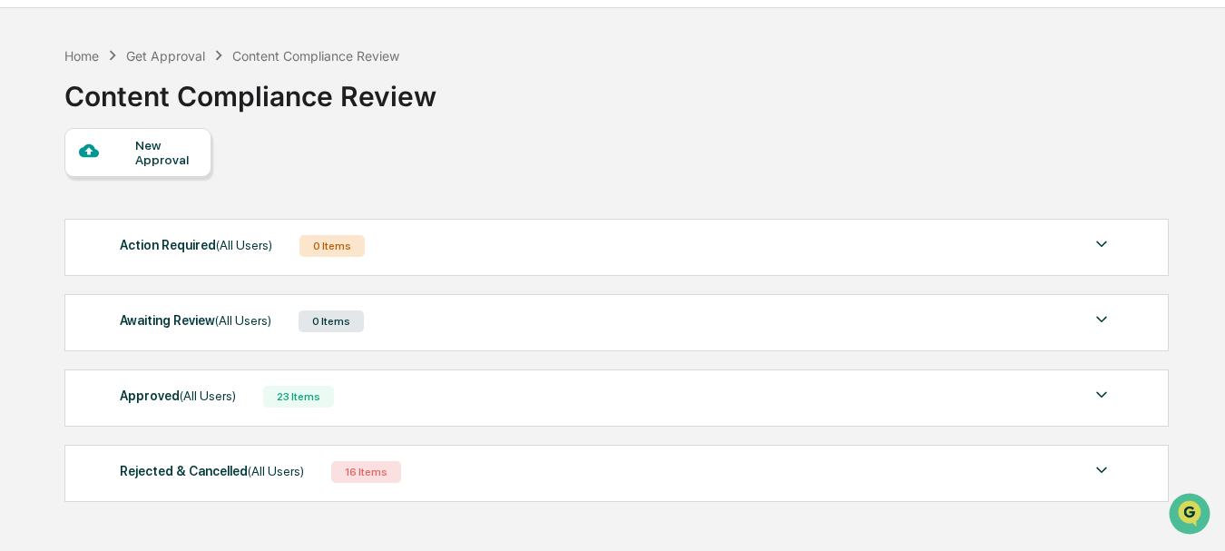
scroll to position [91, 0]
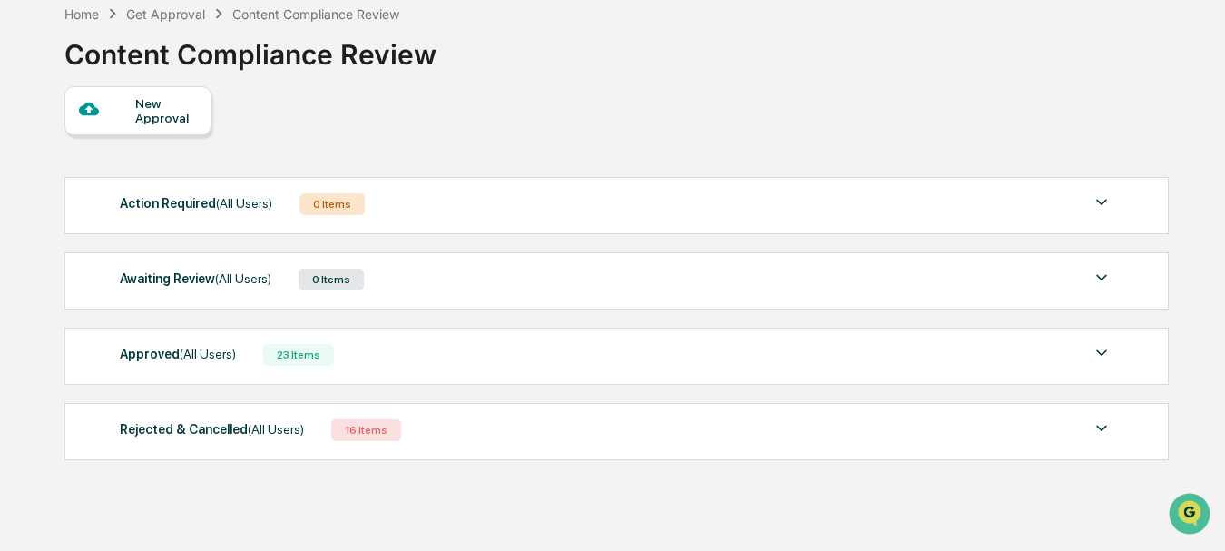
click at [360, 435] on div "16 Items" at bounding box center [366, 430] width 70 height 22
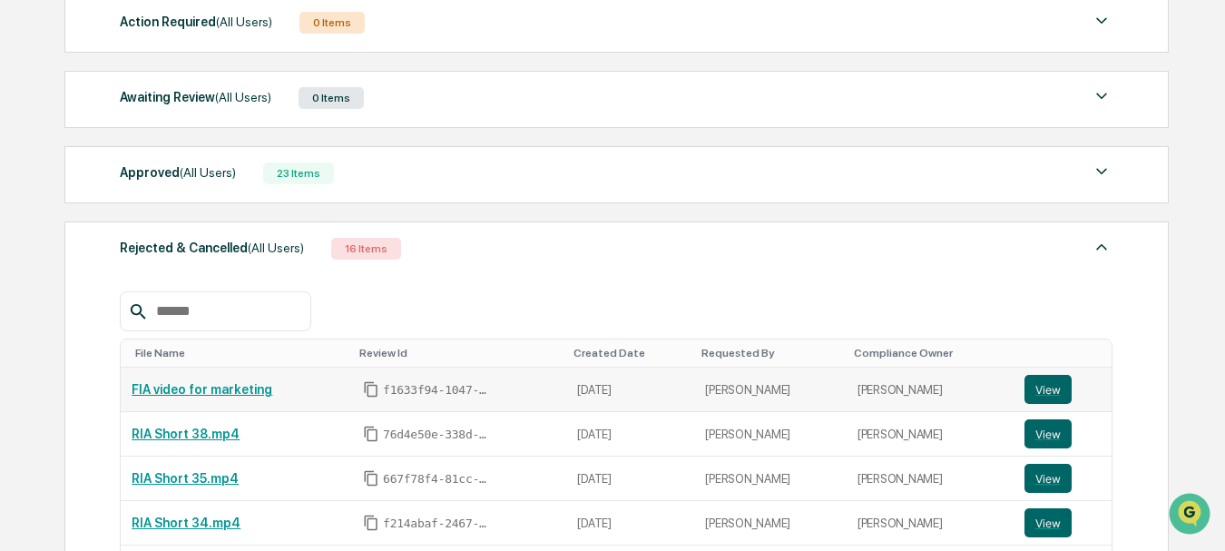
scroll to position [454, 0]
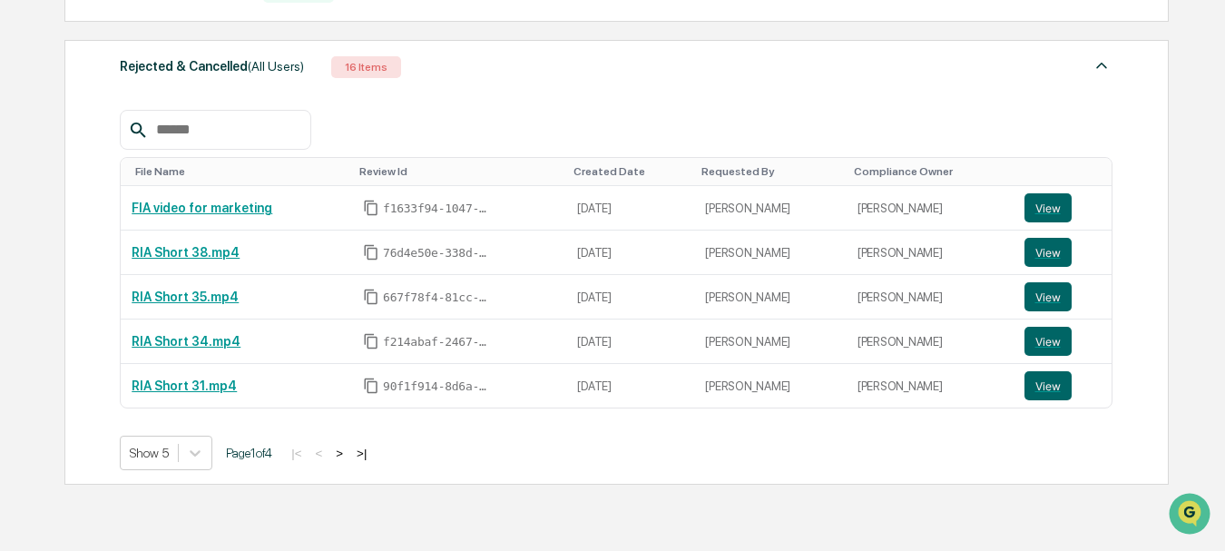
click at [348, 449] on button ">" at bounding box center [339, 452] width 18 height 15
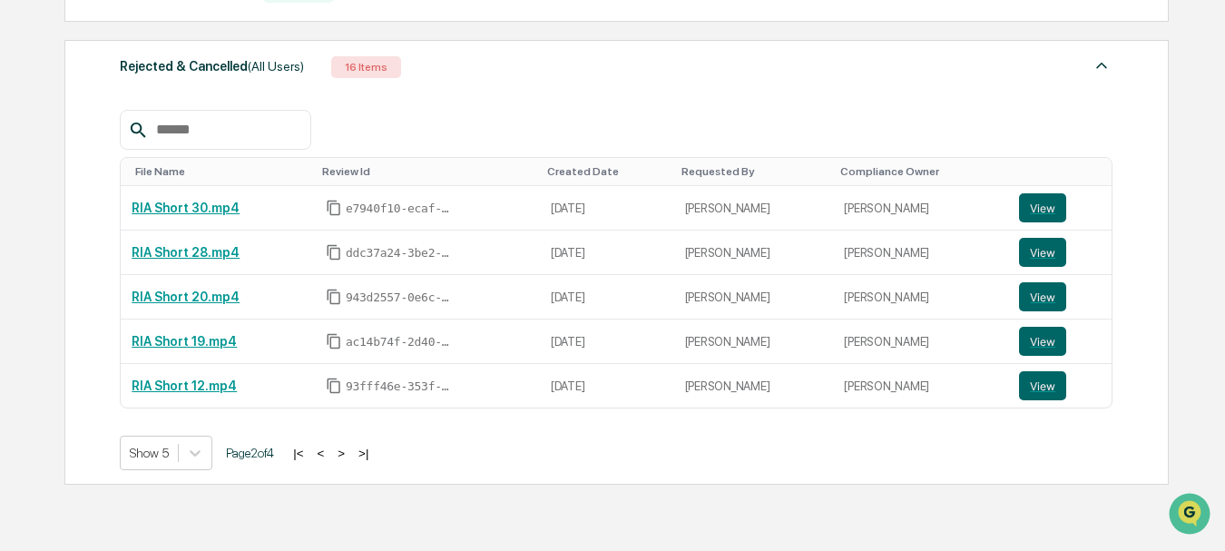
click at [350, 447] on button ">" at bounding box center [341, 452] width 18 height 15
click at [351, 452] on button ">" at bounding box center [342, 452] width 18 height 15
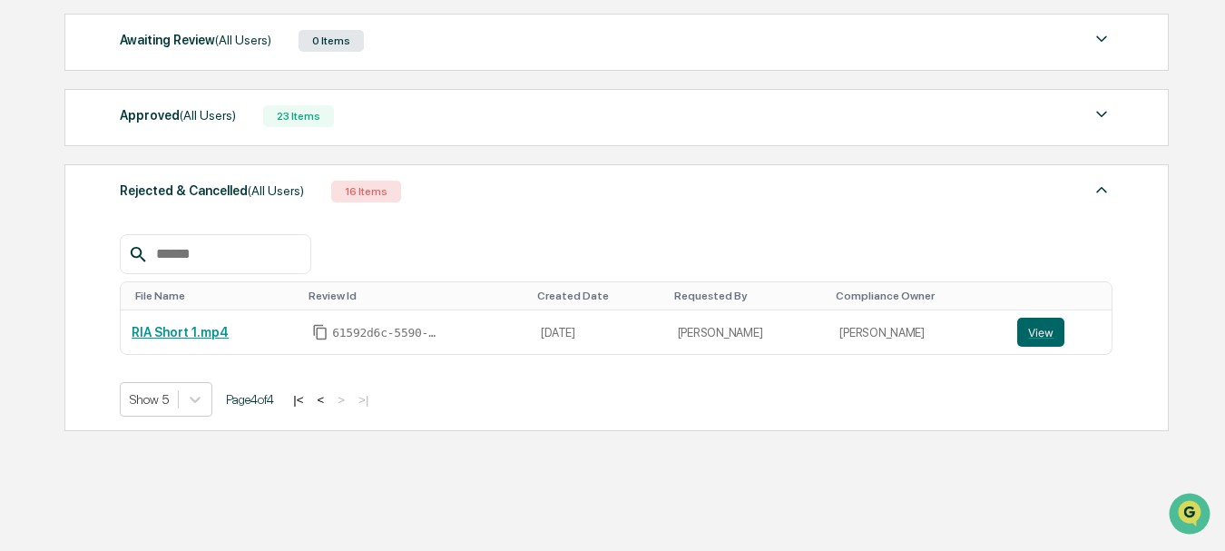
scroll to position [329, 0]
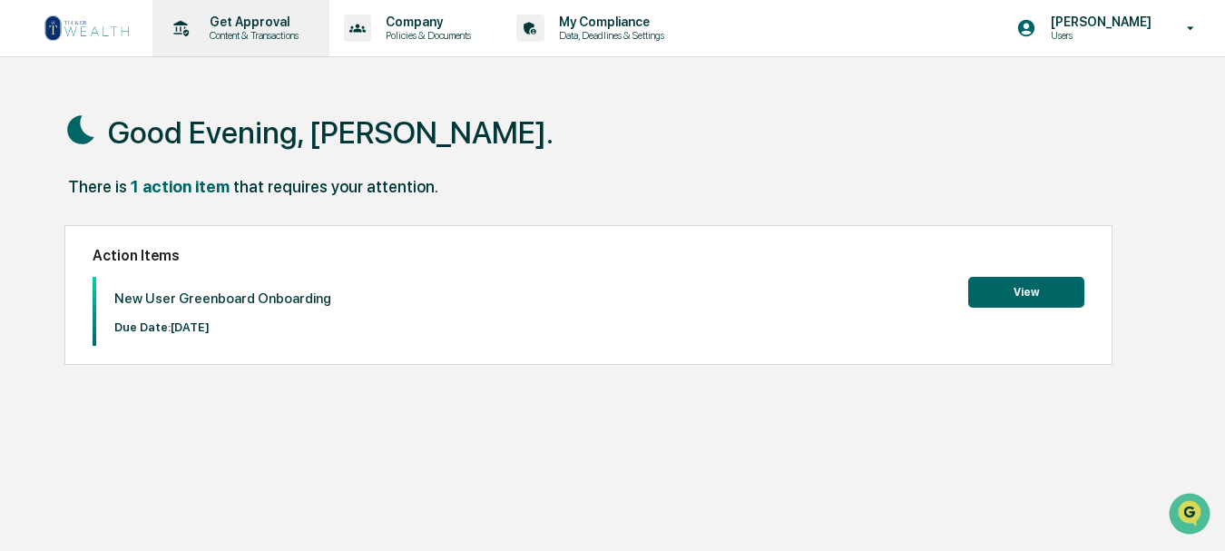
click at [257, 32] on p "Content & Transactions" at bounding box center [251, 35] width 113 height 13
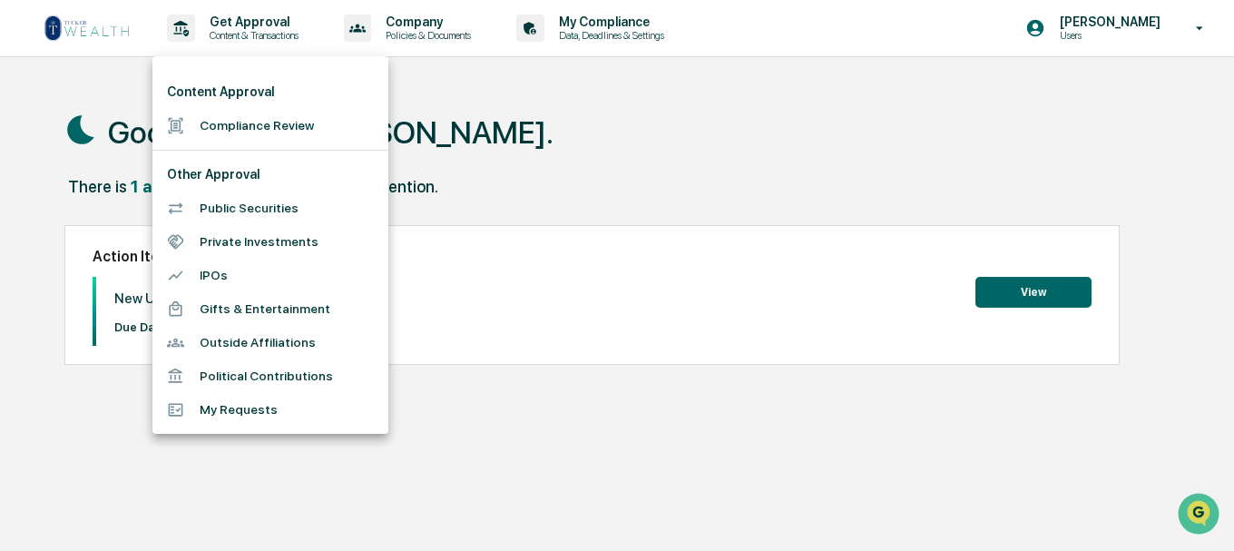
click at [502, 430] on div at bounding box center [617, 275] width 1234 height 551
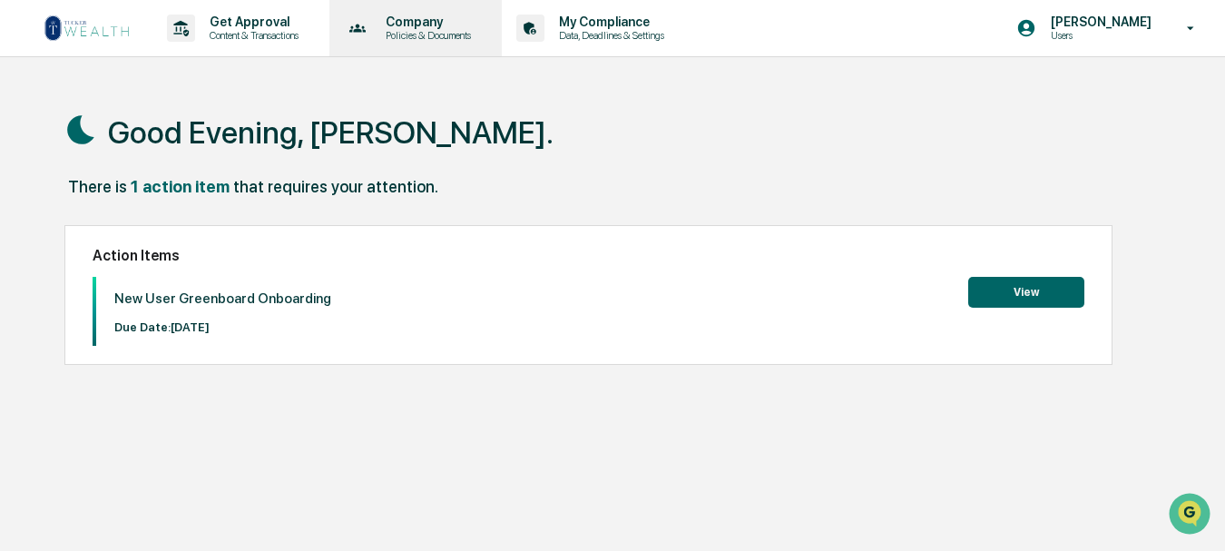
click at [421, 25] on p "Company" at bounding box center [425, 22] width 109 height 15
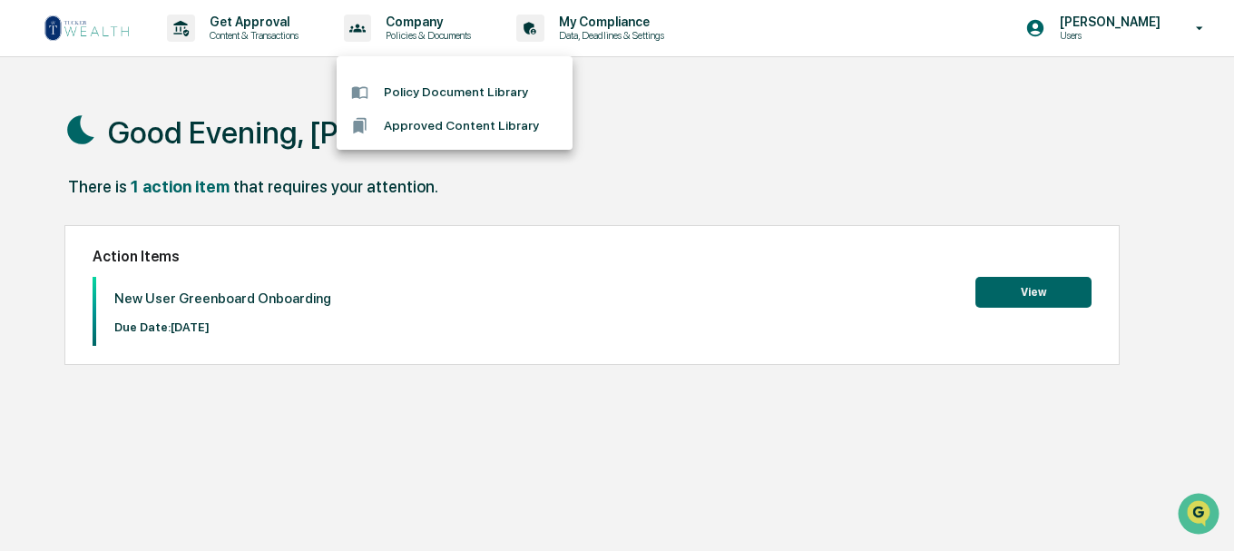
click at [465, 129] on li "Approved Content Library" at bounding box center [455, 126] width 236 height 34
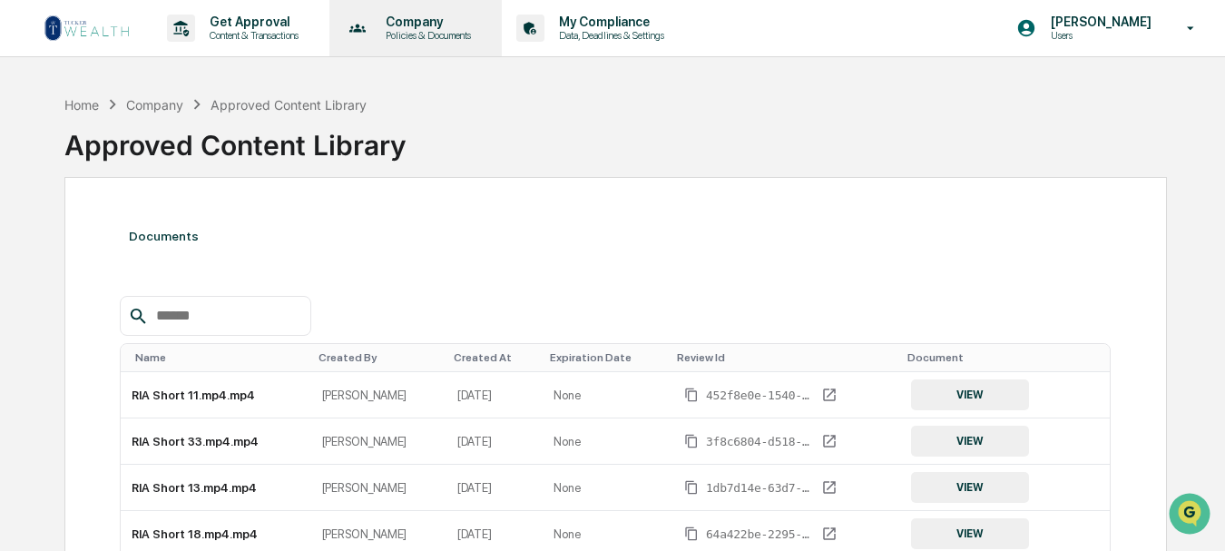
click at [426, 23] on p "Company" at bounding box center [425, 22] width 109 height 15
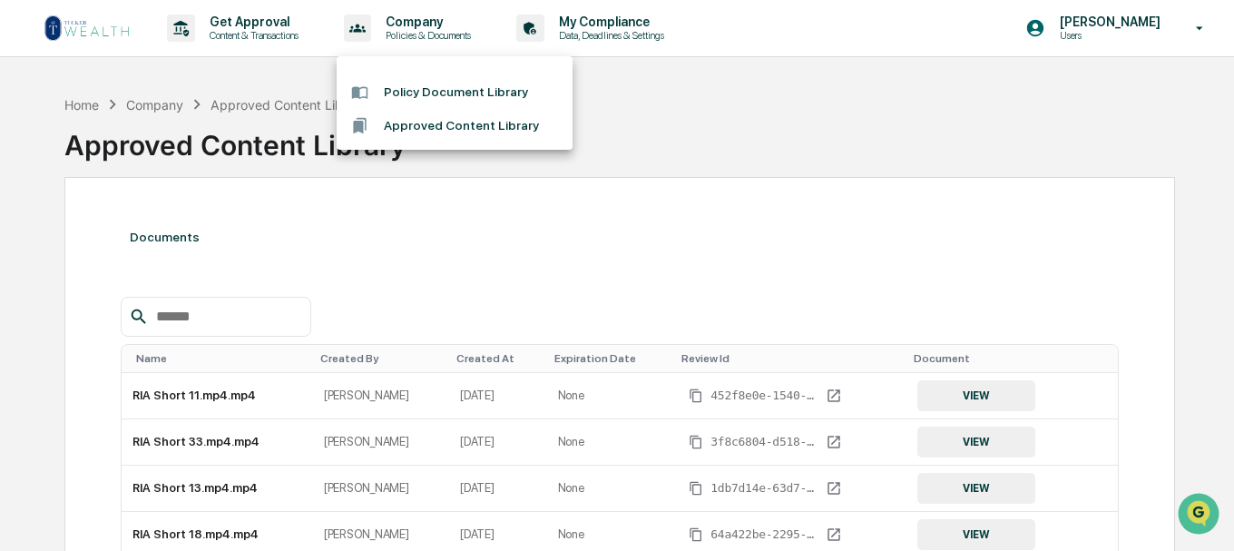
click at [453, 93] on li "Policy Document Library" at bounding box center [455, 92] width 236 height 34
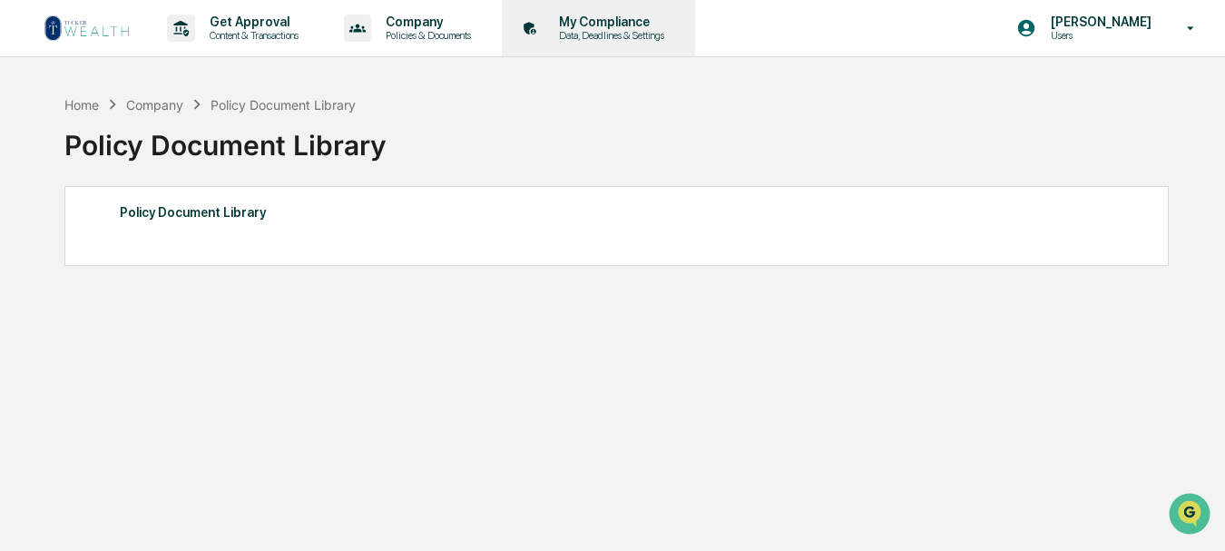
click at [602, 21] on p "My Compliance" at bounding box center [608, 22] width 129 height 15
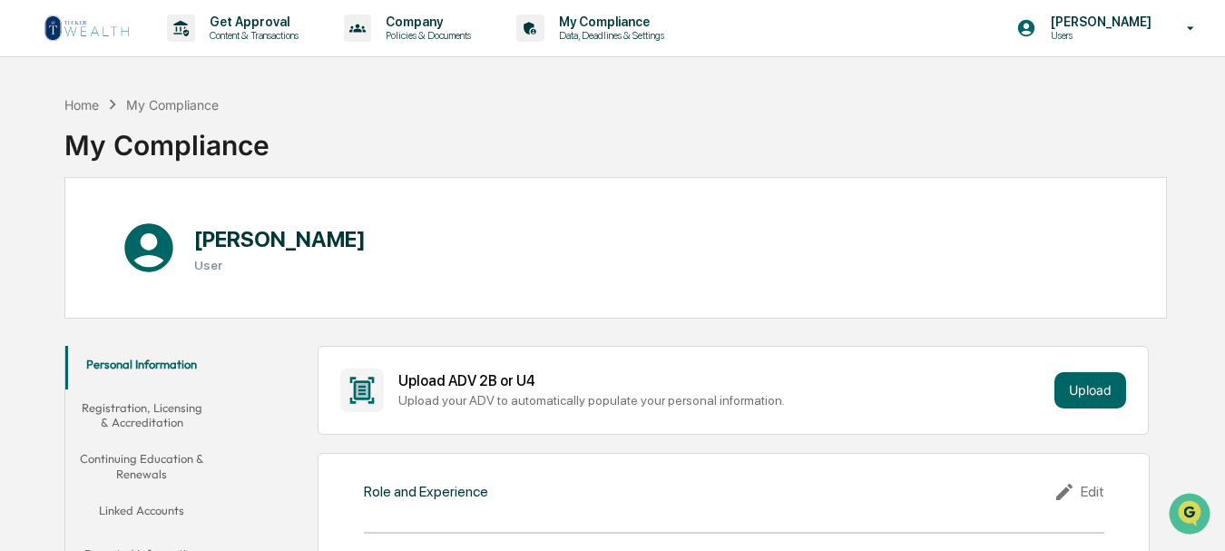
click at [152, 419] on button "Registration, Licensing & Accreditation" at bounding box center [141, 415] width 153 height 52
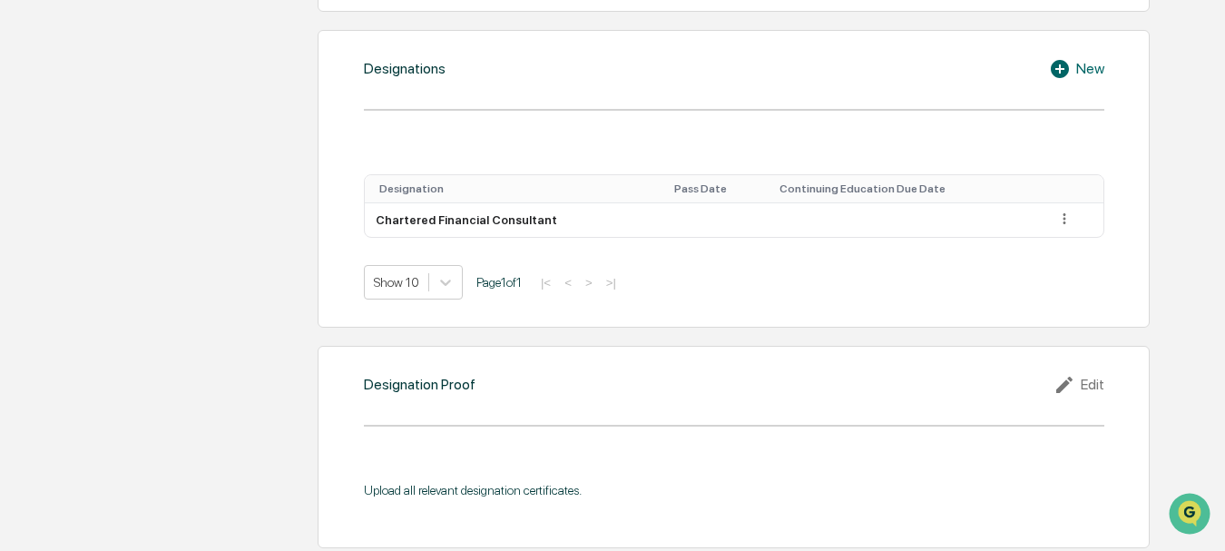
scroll to position [1361, 0]
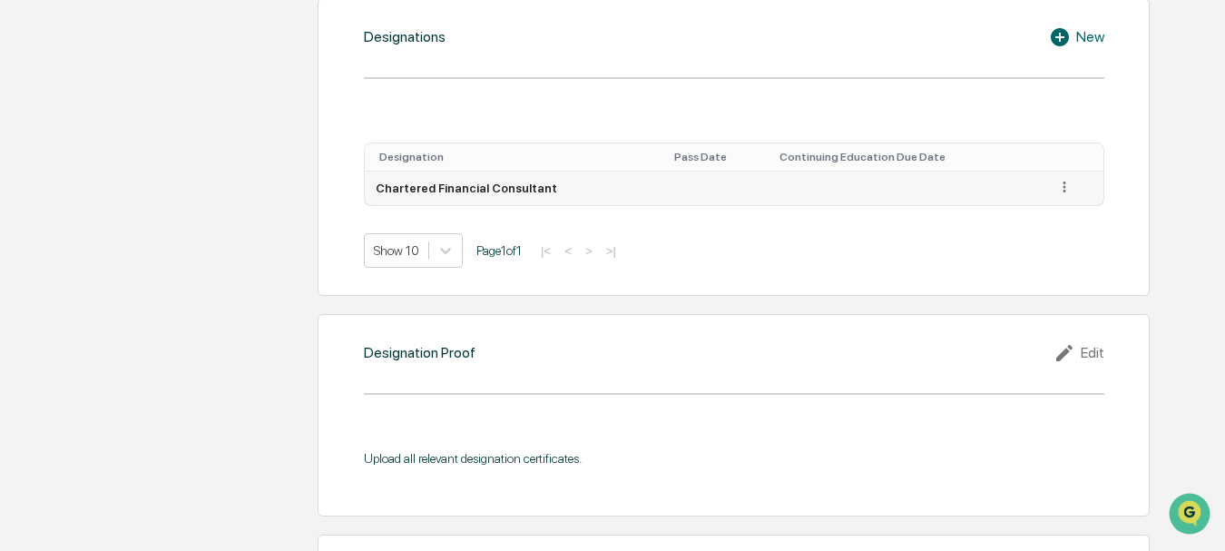
click at [1059, 192] on icon at bounding box center [1064, 187] width 17 height 17
click at [907, 239] on div "Show 10 Page 1 of 1 |< < > >|" at bounding box center [734, 250] width 740 height 34
click at [1057, 187] on icon at bounding box center [1064, 187] width 17 height 17
click at [1028, 214] on div "Edit" at bounding box center [1044, 212] width 58 height 29
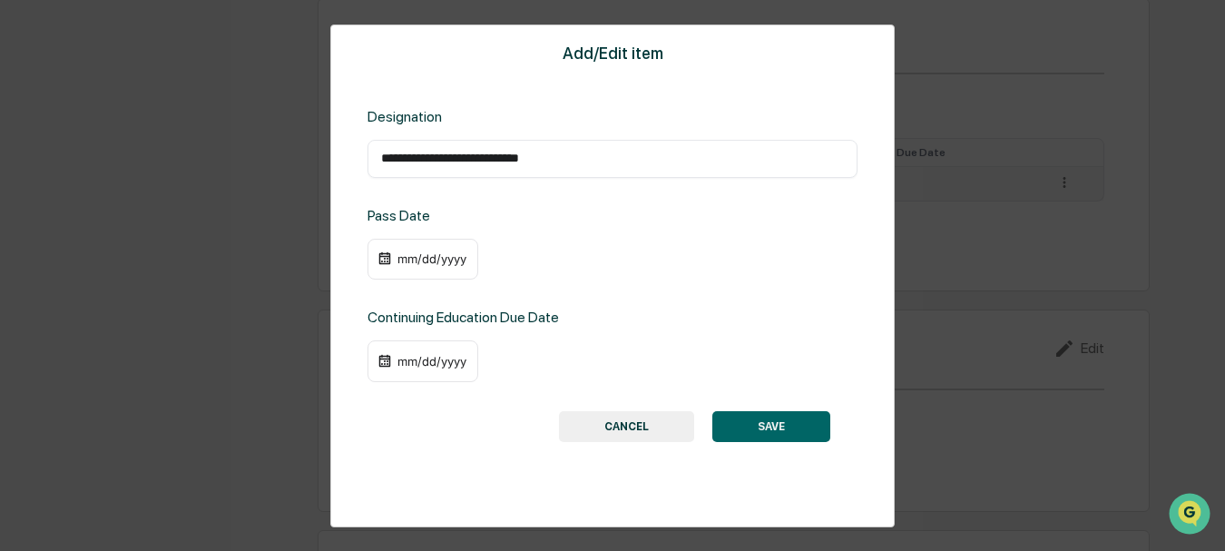
click at [571, 146] on div "**********" at bounding box center [612, 159] width 490 height 38
click at [574, 156] on input "**********" at bounding box center [612, 159] width 463 height 18
type input "**********"
click at [769, 431] on button "SAVE" at bounding box center [771, 426] width 118 height 31
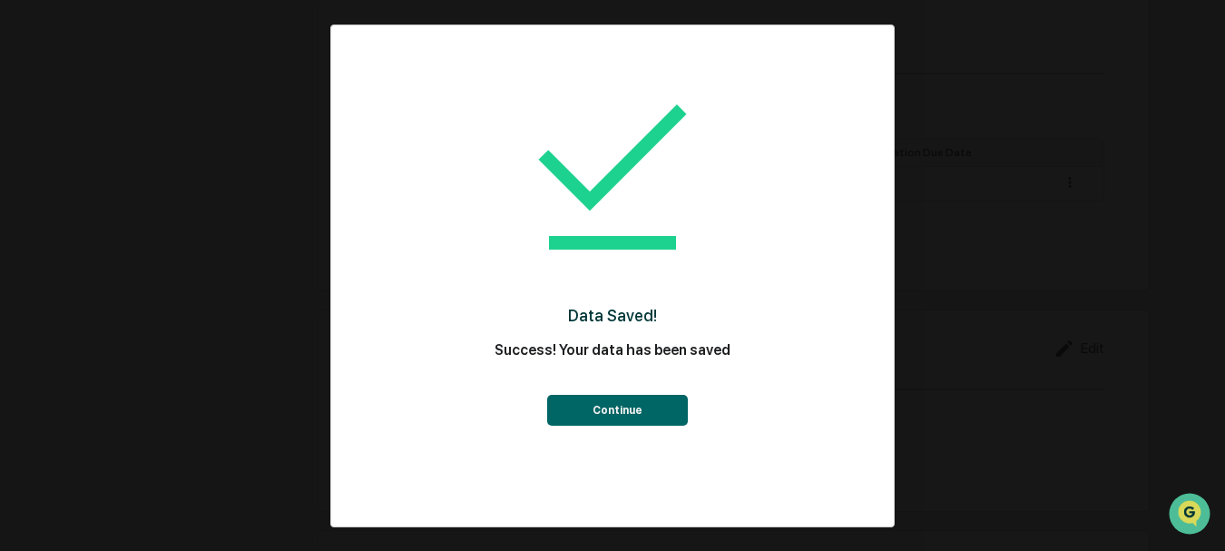
click at [622, 410] on button "Continue" at bounding box center [617, 410] width 141 height 31
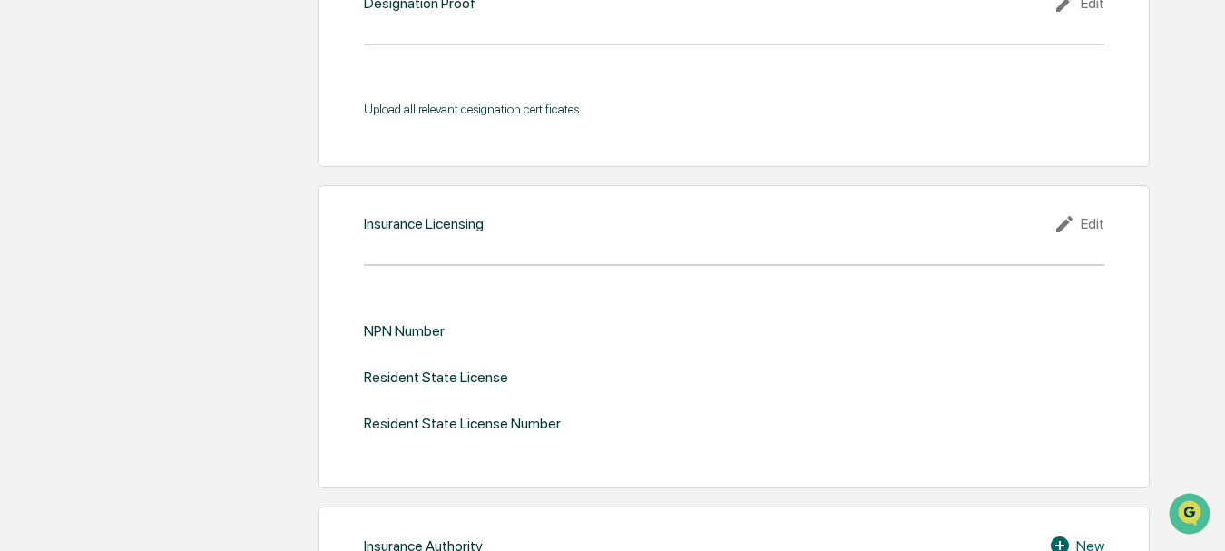
scroll to position [1724, 0]
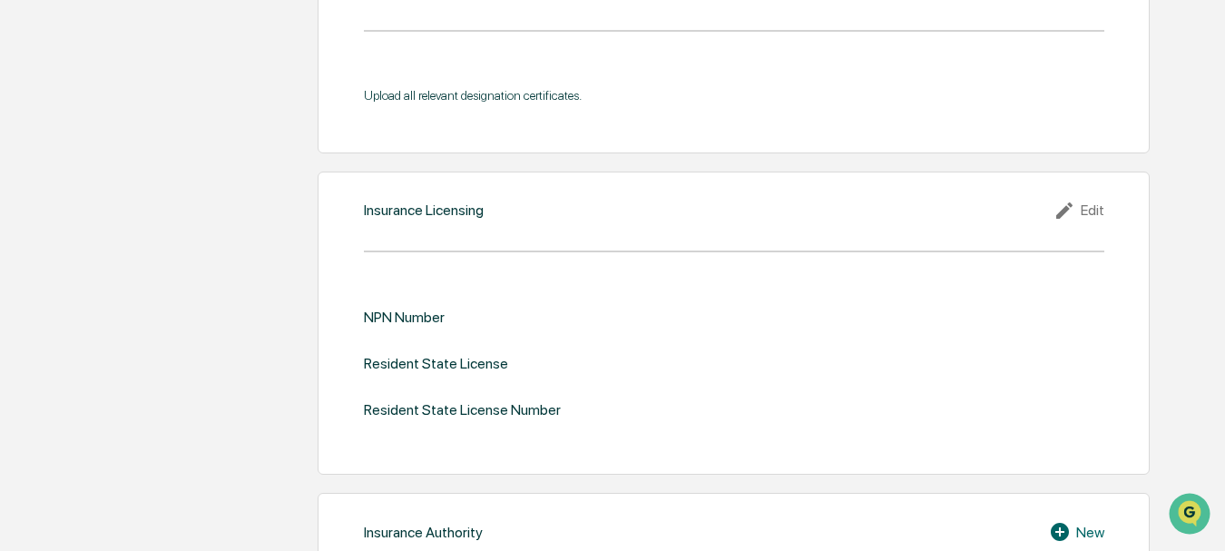
click at [419, 321] on div "NPN Number" at bounding box center [404, 316] width 81 height 17
click at [422, 318] on div "NPN Number" at bounding box center [404, 316] width 81 height 17
click at [420, 318] on div "NPN Number" at bounding box center [404, 316] width 81 height 17
click at [426, 238] on div "Insurance Licensing Edit NPN Number Resident State License Resident State Licen…" at bounding box center [734, 323] width 832 height 304
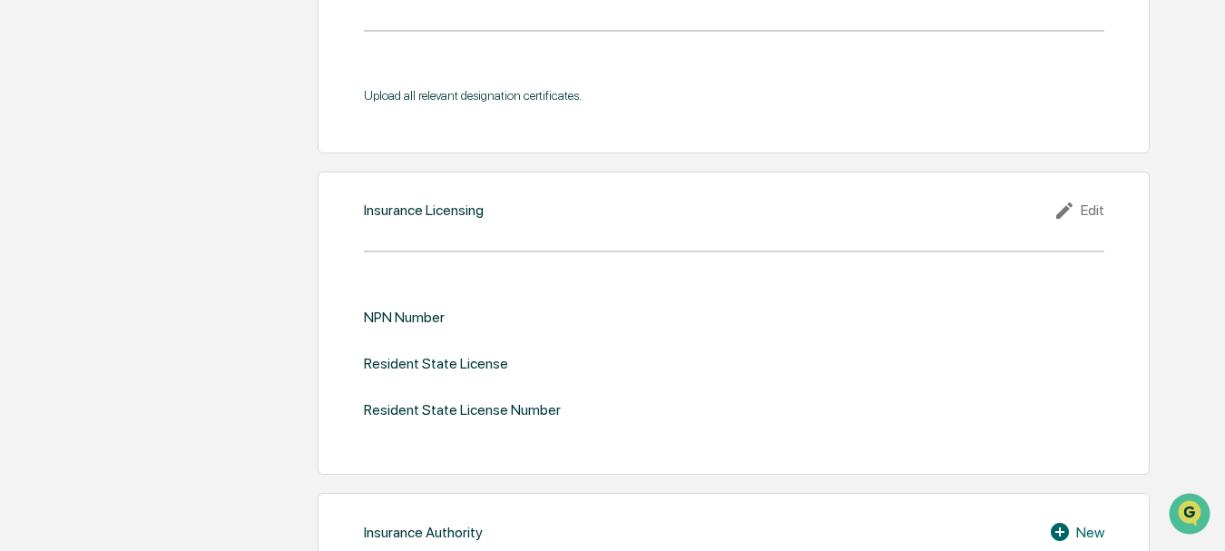
click at [422, 316] on div "NPN Number" at bounding box center [404, 316] width 81 height 17
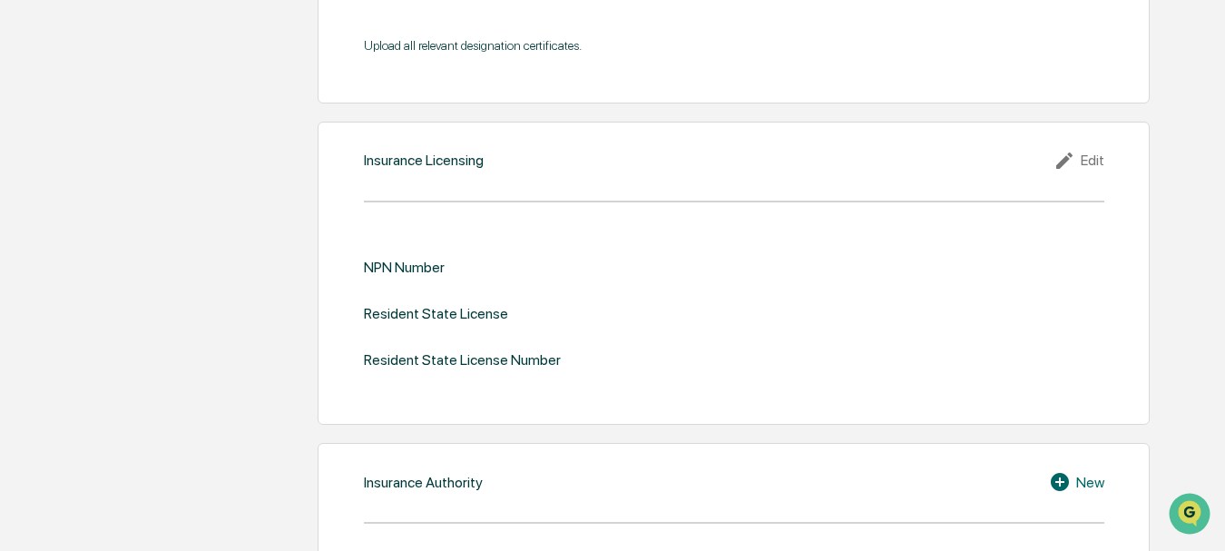
scroll to position [1815, 0]
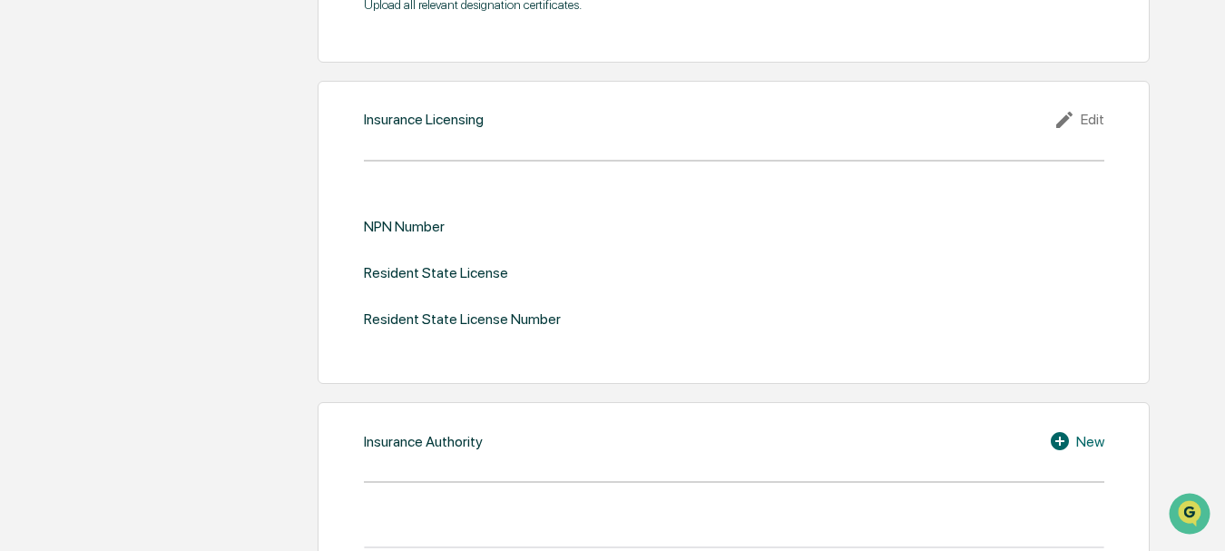
click at [1089, 120] on div "Edit" at bounding box center [1078, 120] width 51 height 22
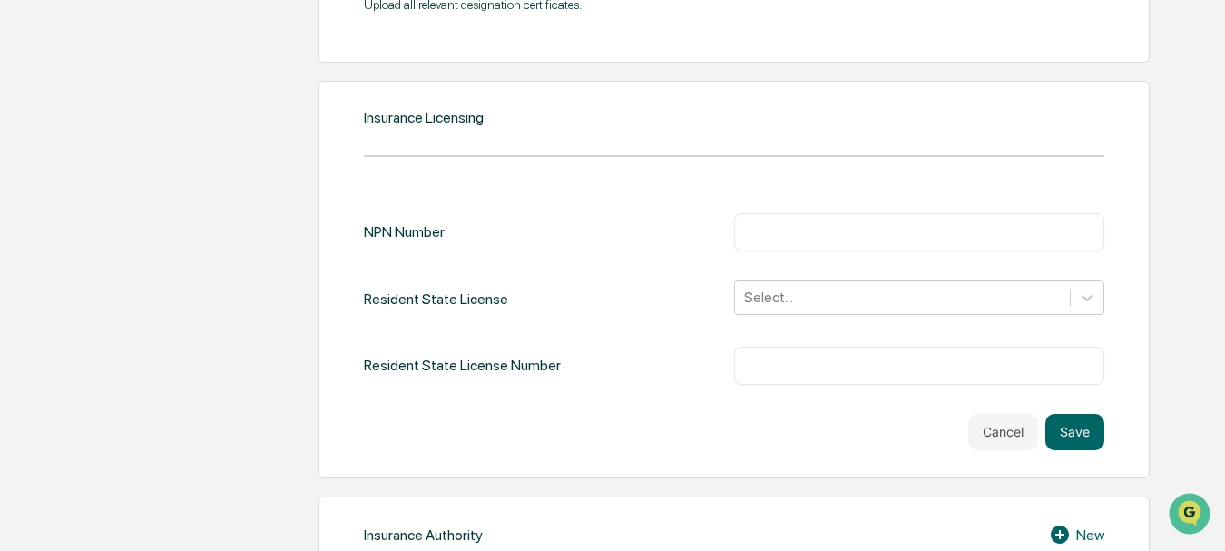
click at [812, 228] on input "text" at bounding box center [919, 232] width 343 height 18
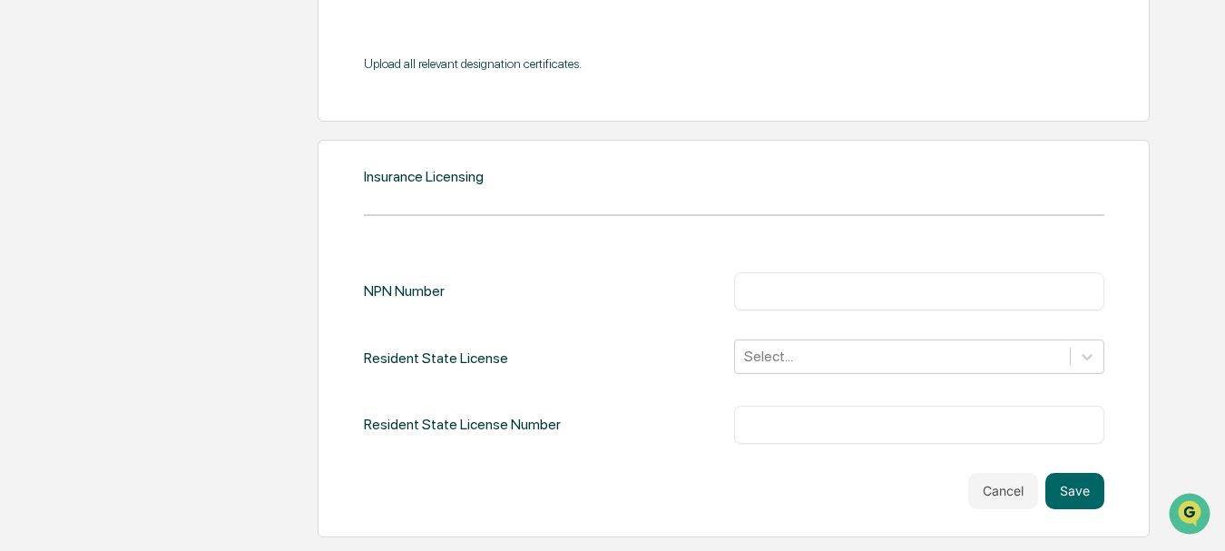
scroll to position [1724, 0]
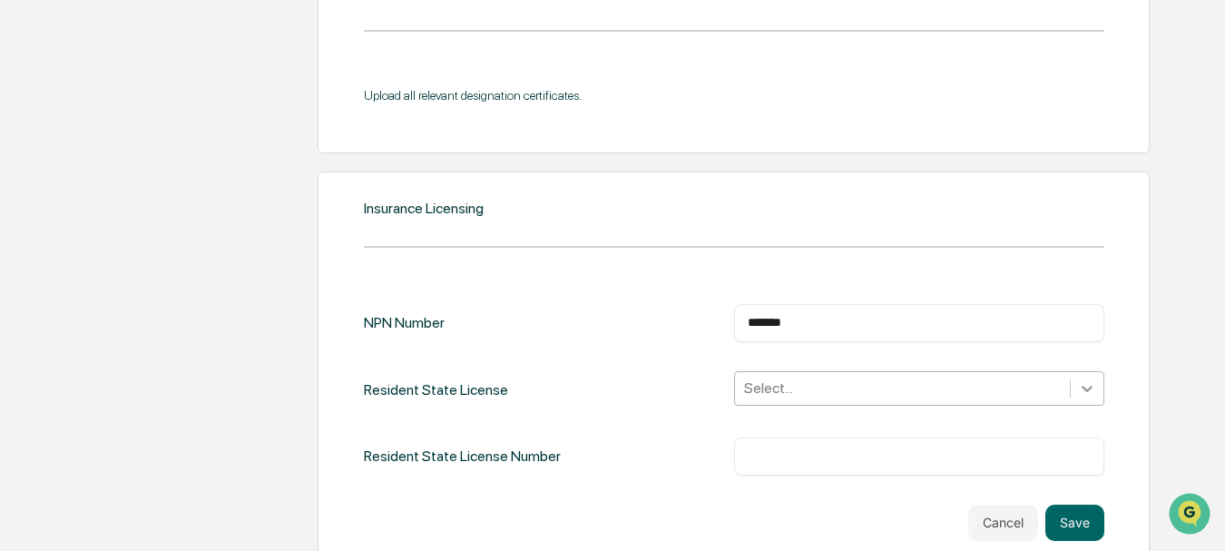
type input "*******"
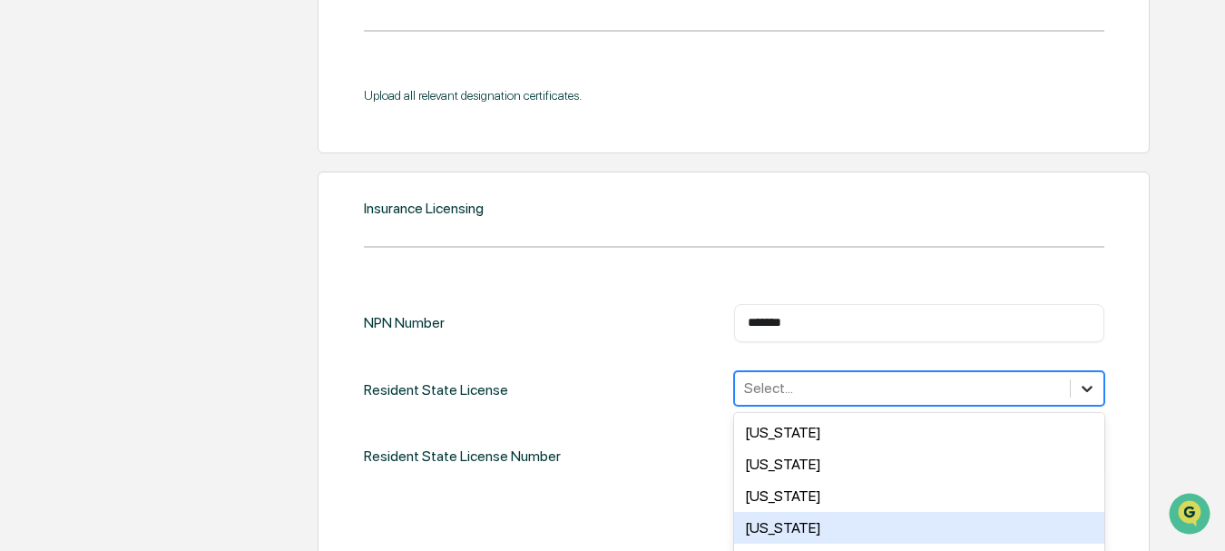
scroll to position [1865, 0]
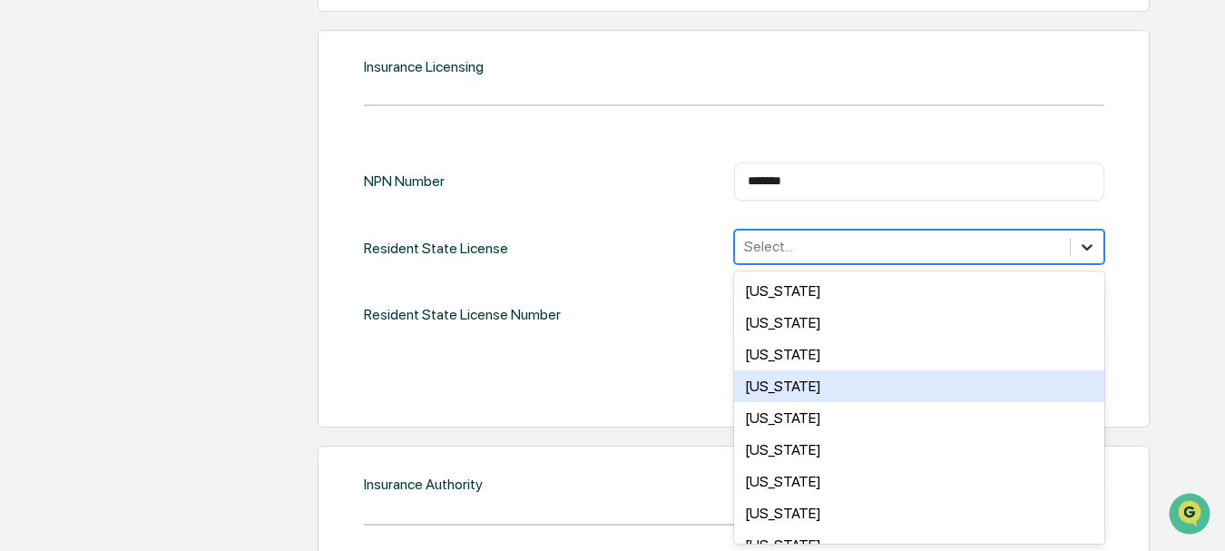
click at [1089, 264] on div "50 results available. Use Up and Down to choose options, press Enter to select …" at bounding box center [919, 247] width 370 height 34
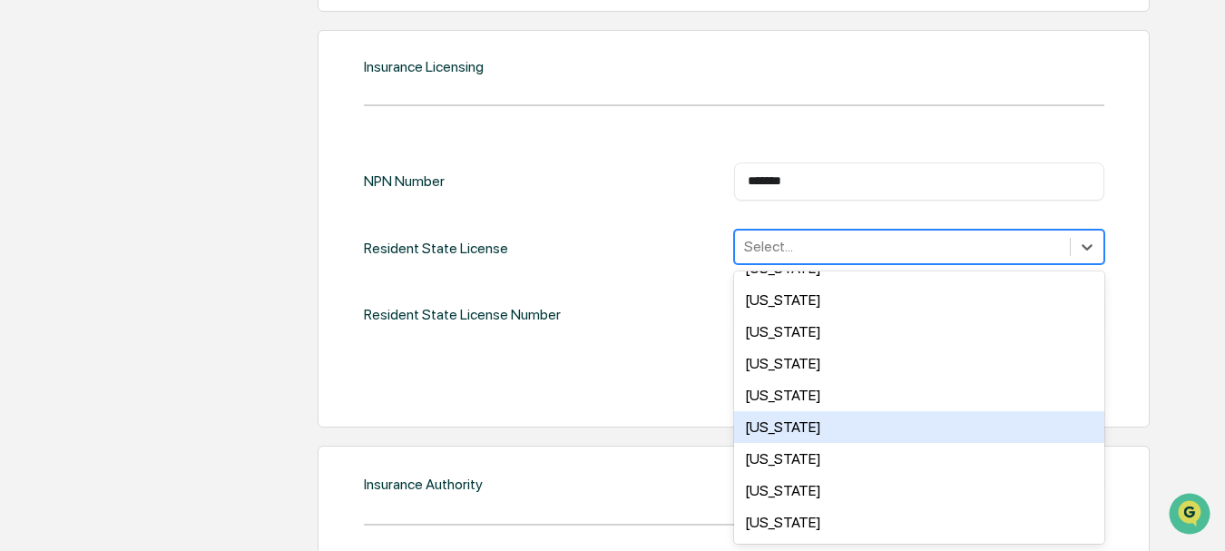
scroll to position [272, 0]
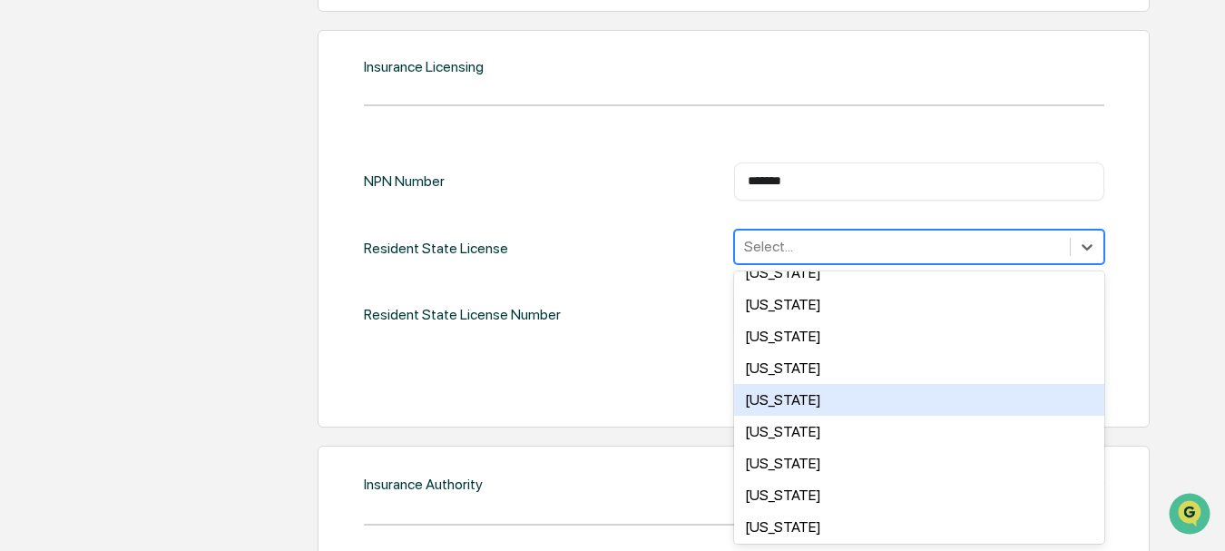
click at [770, 403] on div "[US_STATE]" at bounding box center [919, 400] width 370 height 32
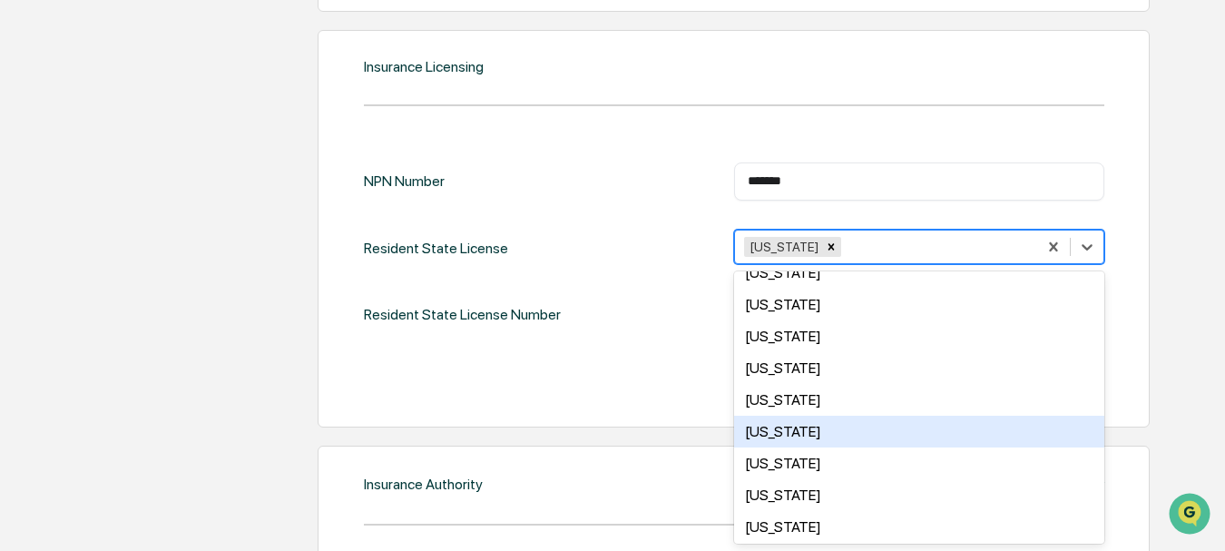
click at [617, 398] on div "Cancel Save" at bounding box center [734, 381] width 740 height 36
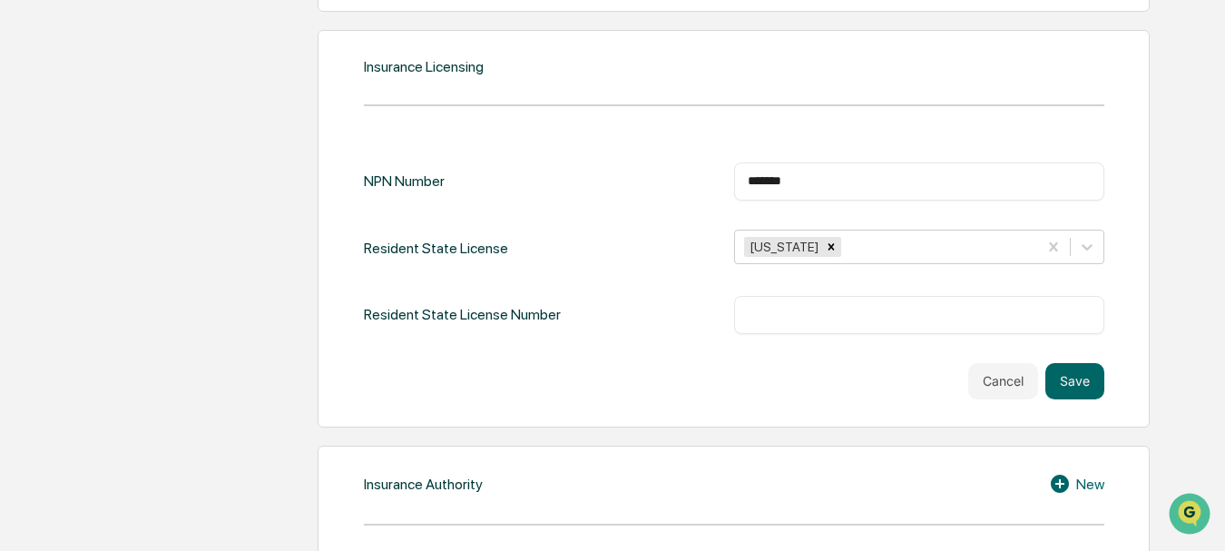
click at [763, 318] on input "text" at bounding box center [919, 315] width 343 height 18
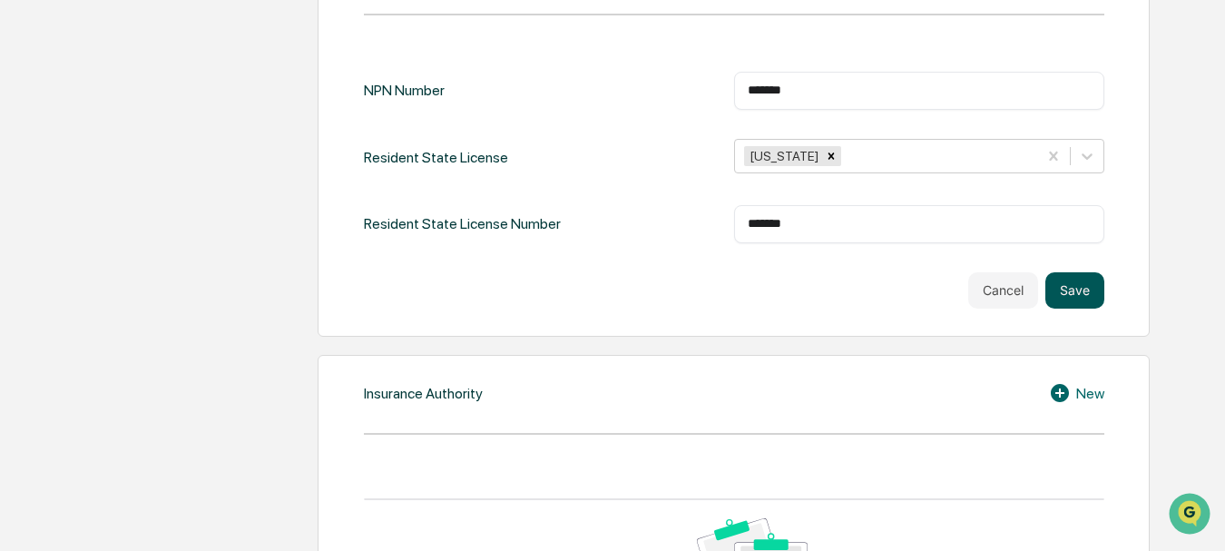
type input "*******"
click at [1081, 293] on button "Save" at bounding box center [1074, 290] width 59 height 36
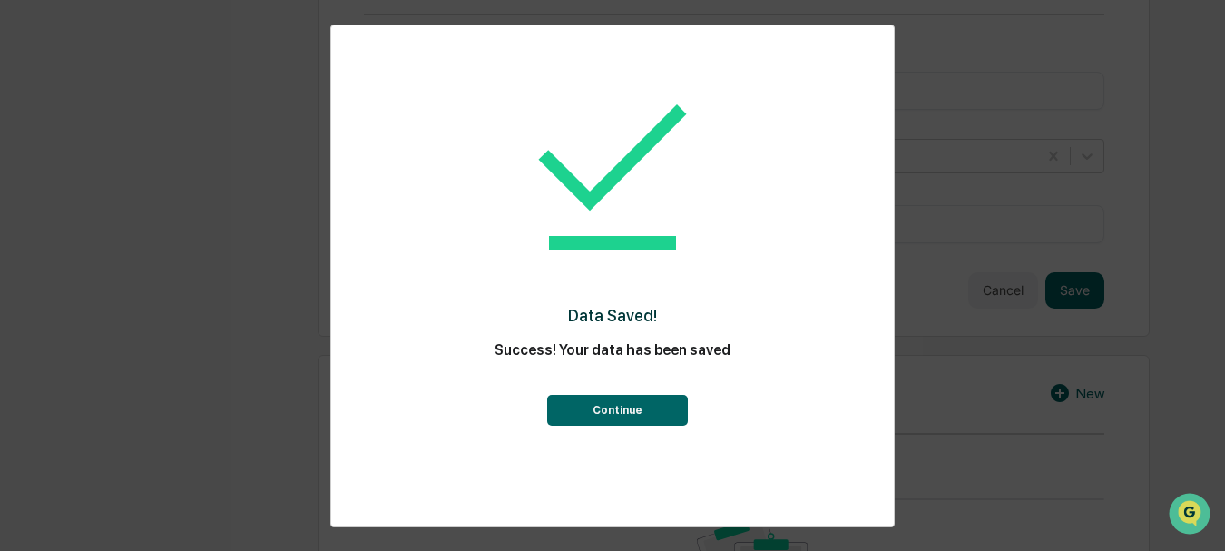
click at [642, 404] on button "Continue" at bounding box center [617, 410] width 141 height 31
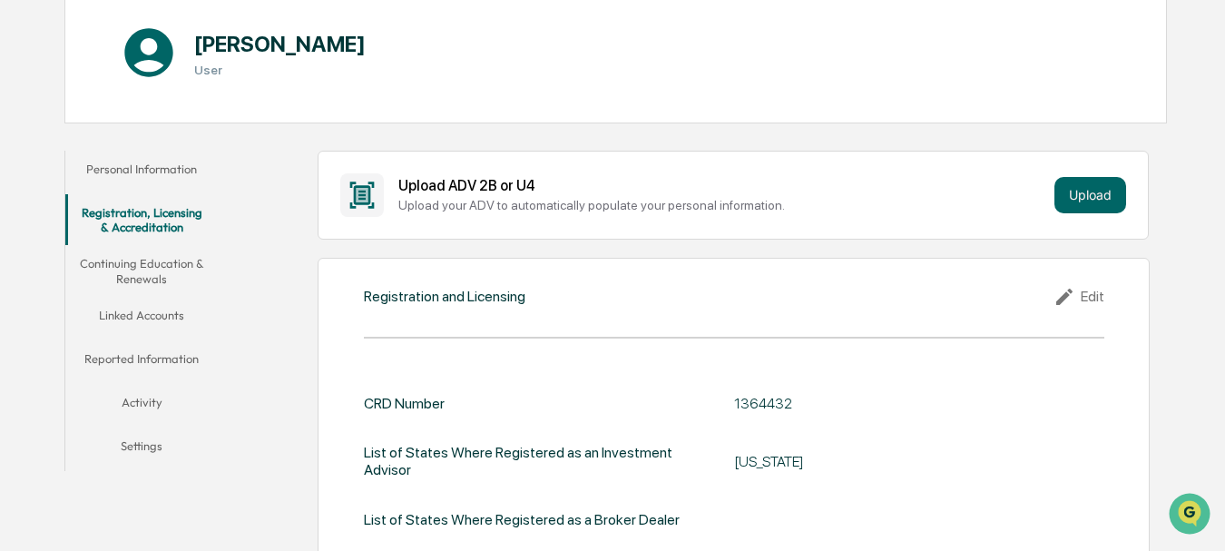
scroll to position [139, 0]
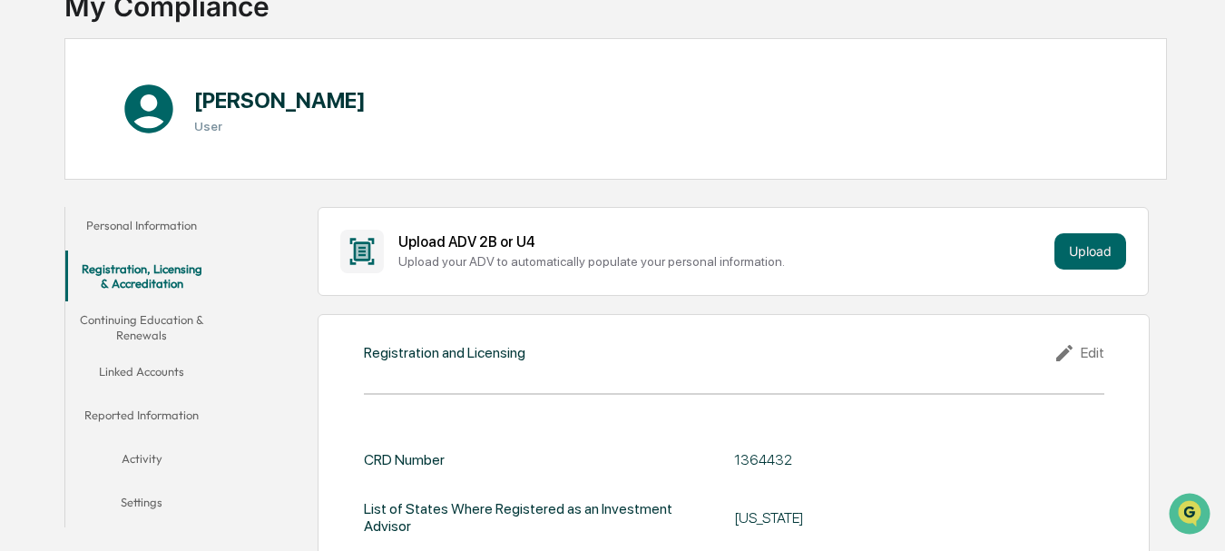
click at [157, 328] on button "Continuing Education & Renewals" at bounding box center [141, 327] width 153 height 52
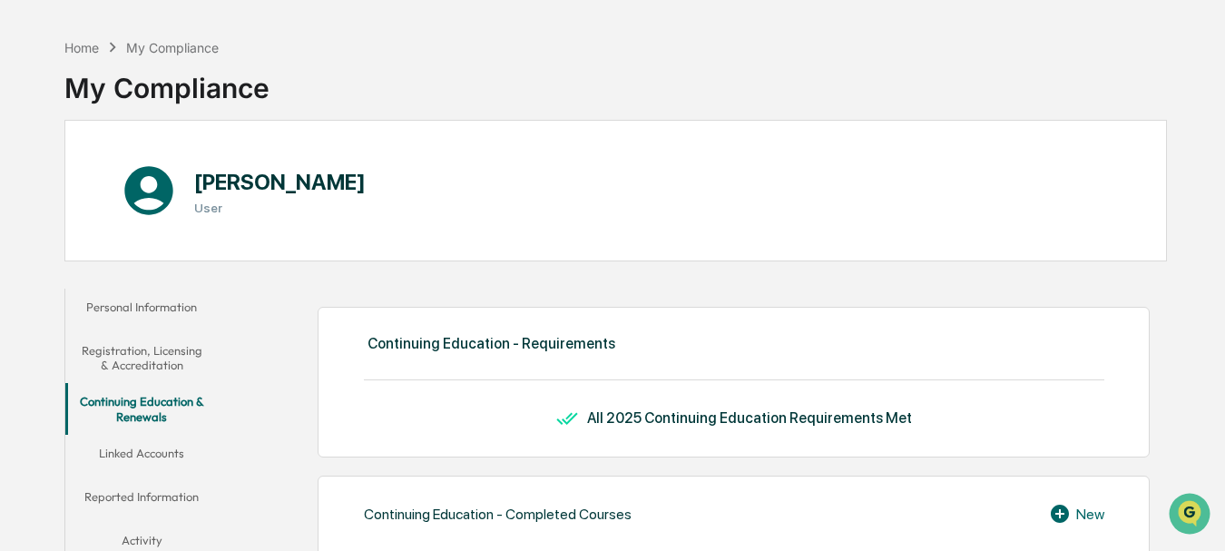
scroll to position [48, 0]
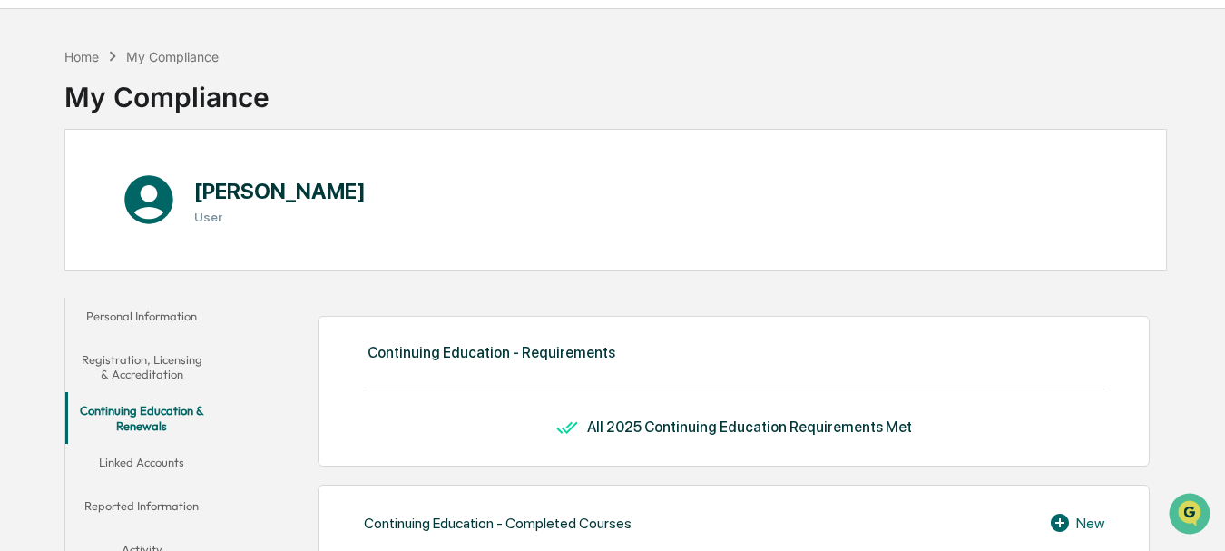
click at [170, 468] on button "Linked Accounts" at bounding box center [141, 466] width 153 height 44
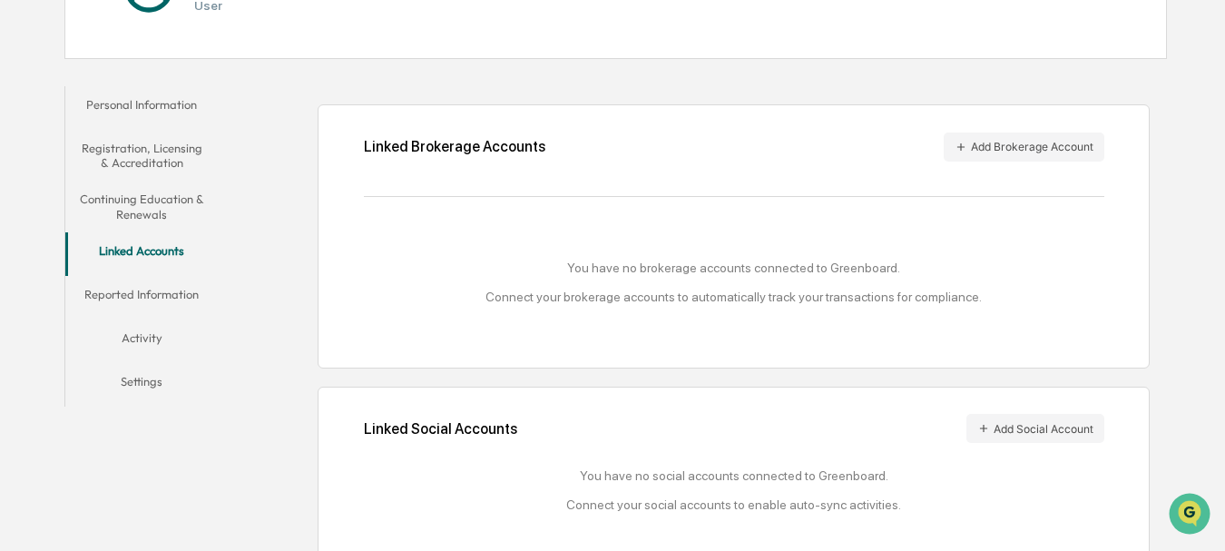
scroll to position [276, 0]
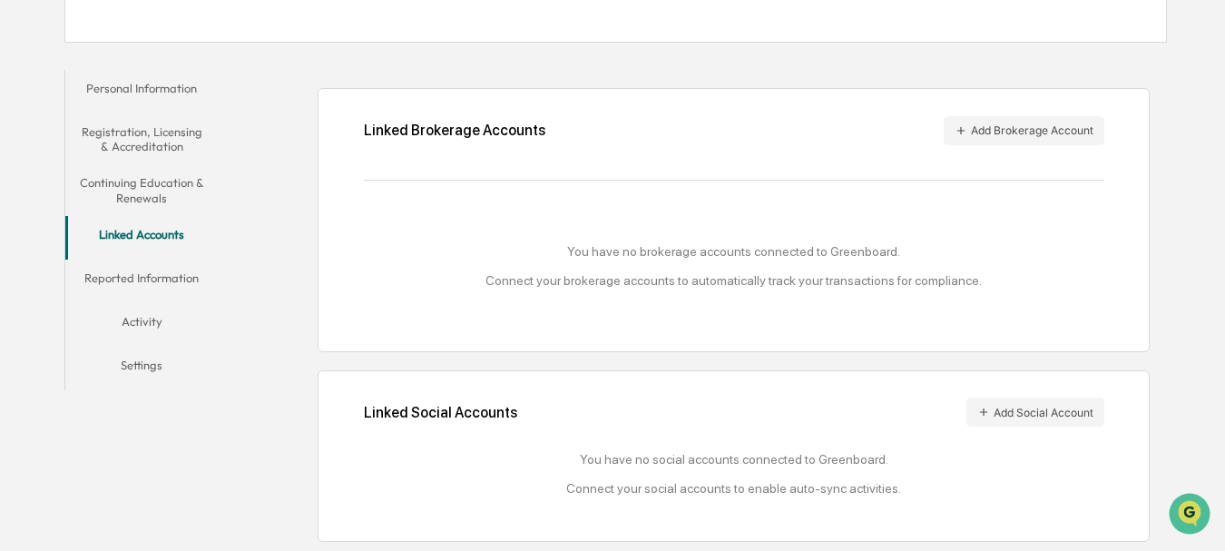
click at [173, 282] on button "Reported Information" at bounding box center [141, 281] width 153 height 44
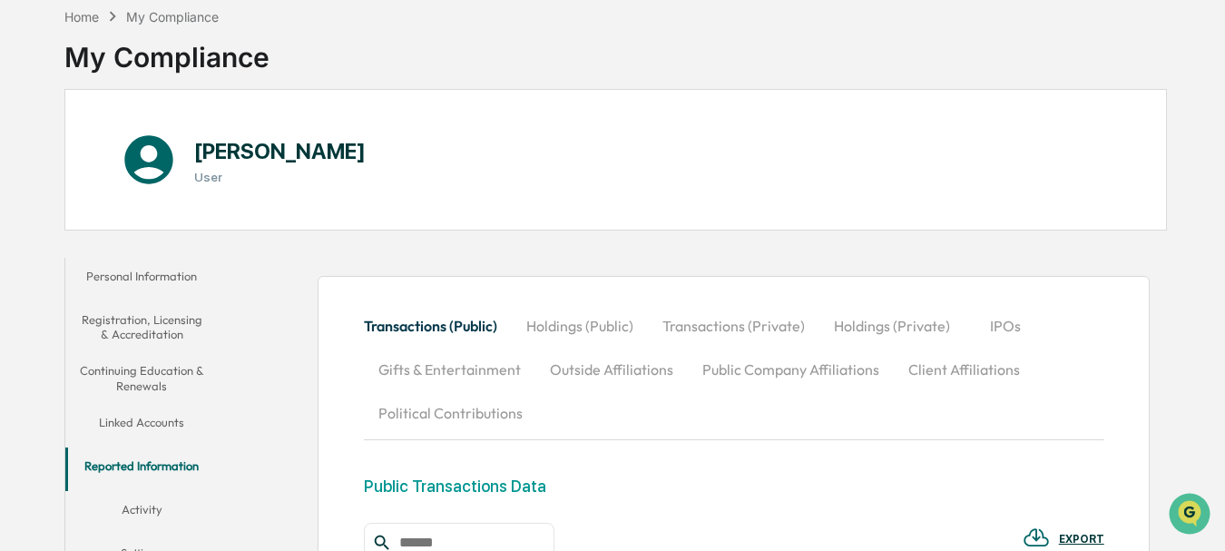
scroll to position [119, 0]
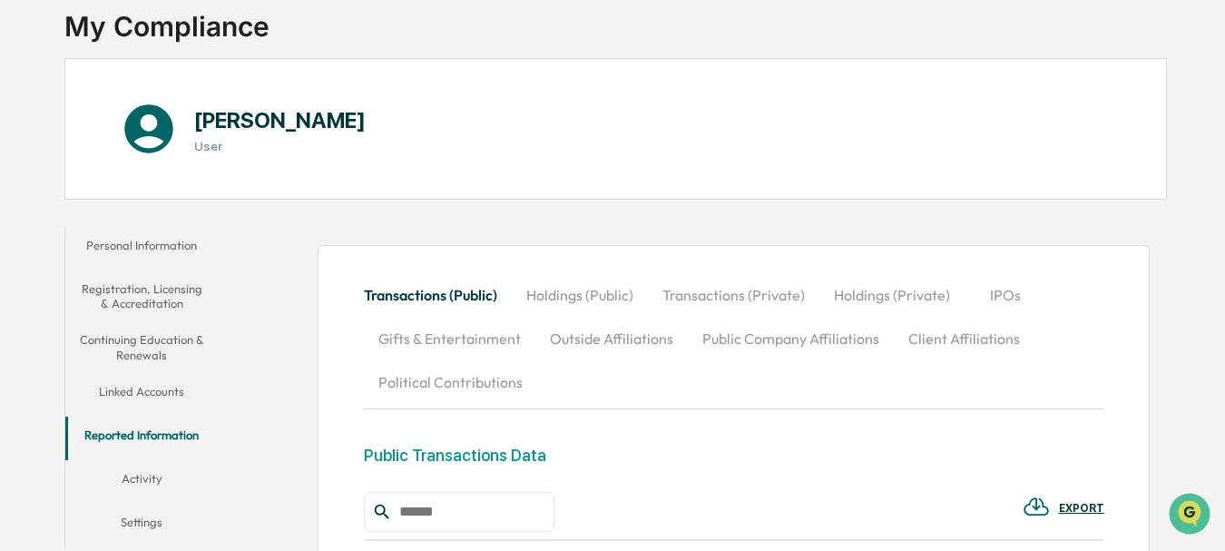
click at [551, 300] on button "Holdings (Public)" at bounding box center [580, 295] width 136 height 44
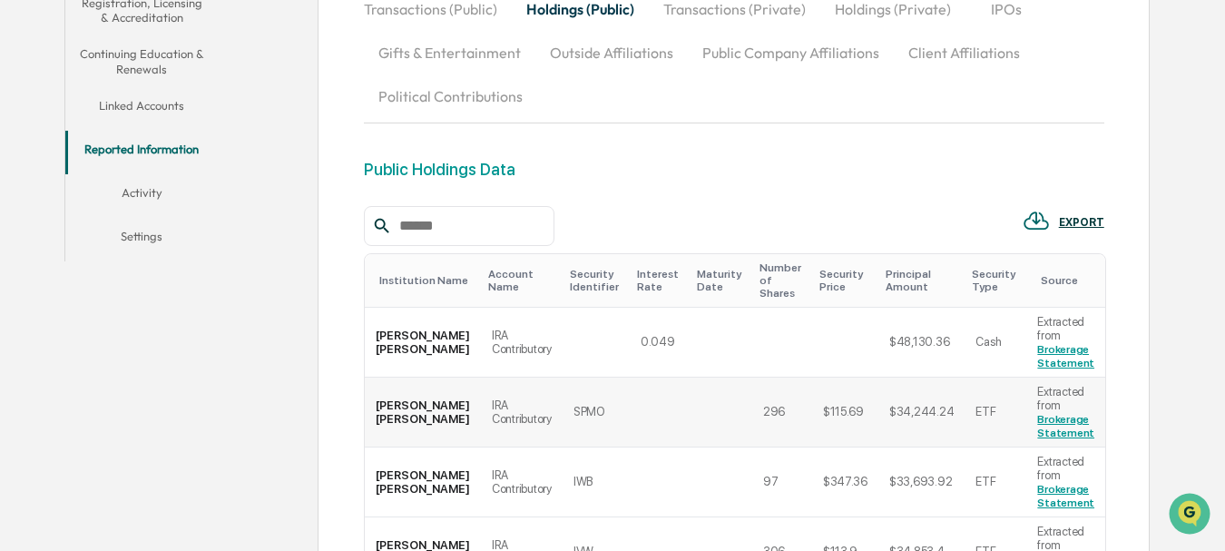
scroll to position [300, 0]
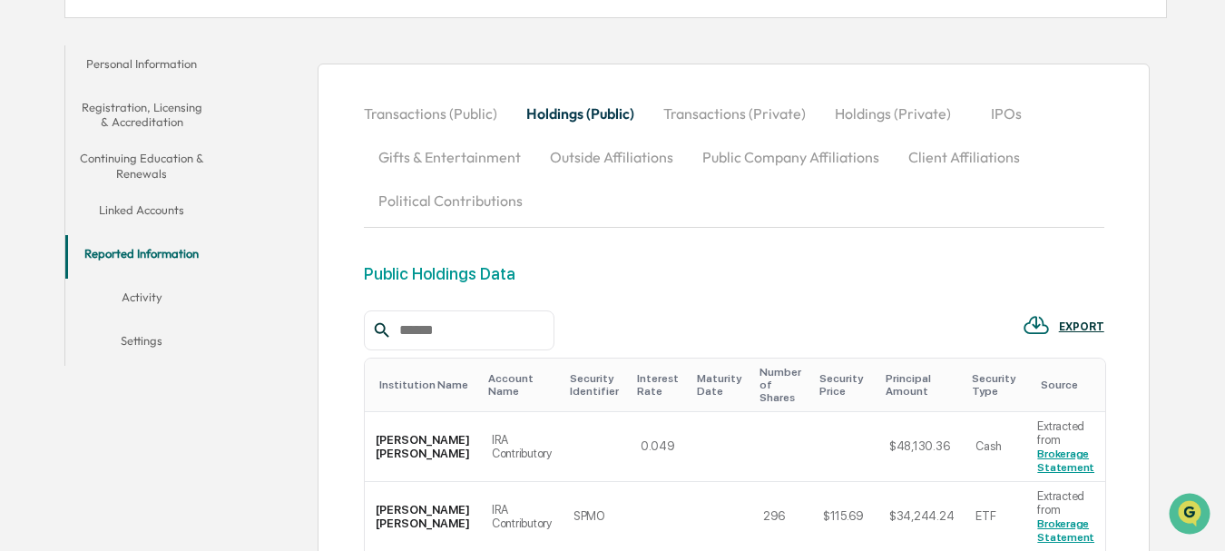
click at [623, 160] on button "Outside Affiliations" at bounding box center [611, 157] width 152 height 44
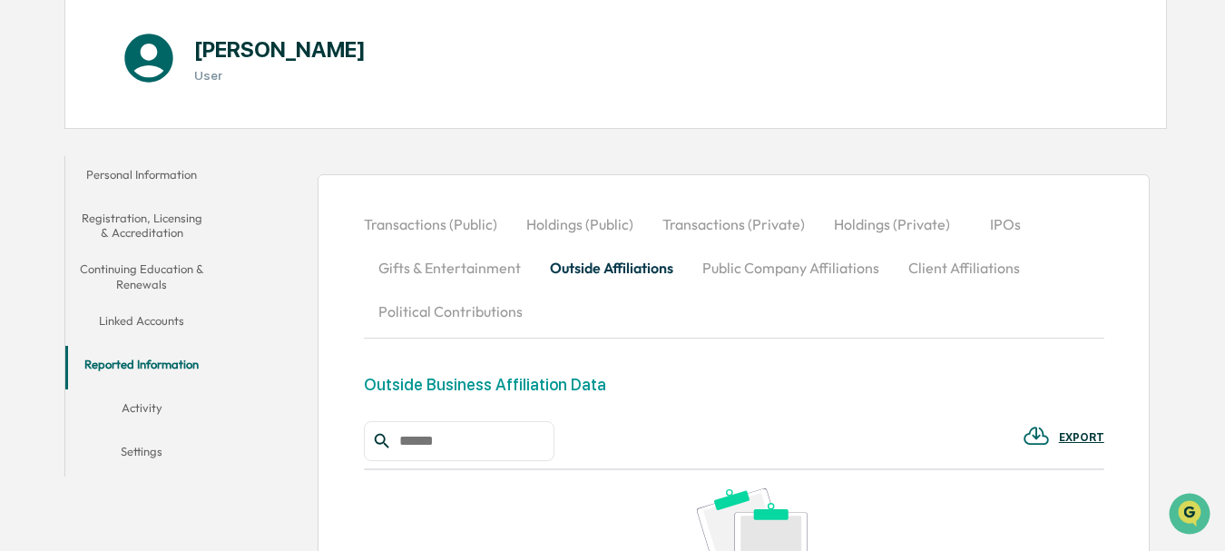
scroll to position [210, 0]
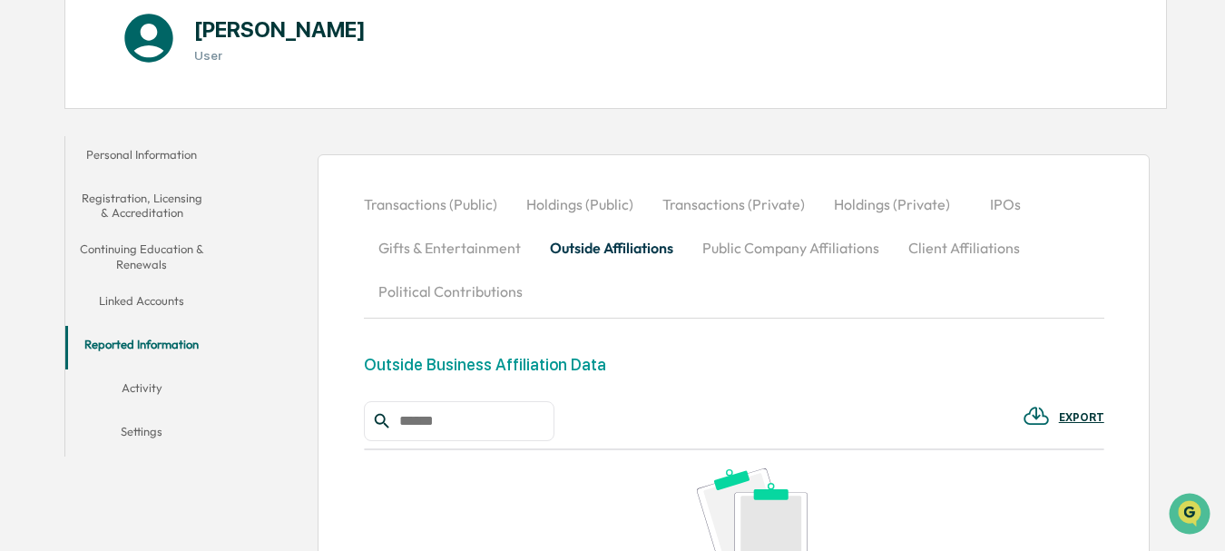
click at [148, 387] on button "Activity" at bounding box center [141, 391] width 153 height 44
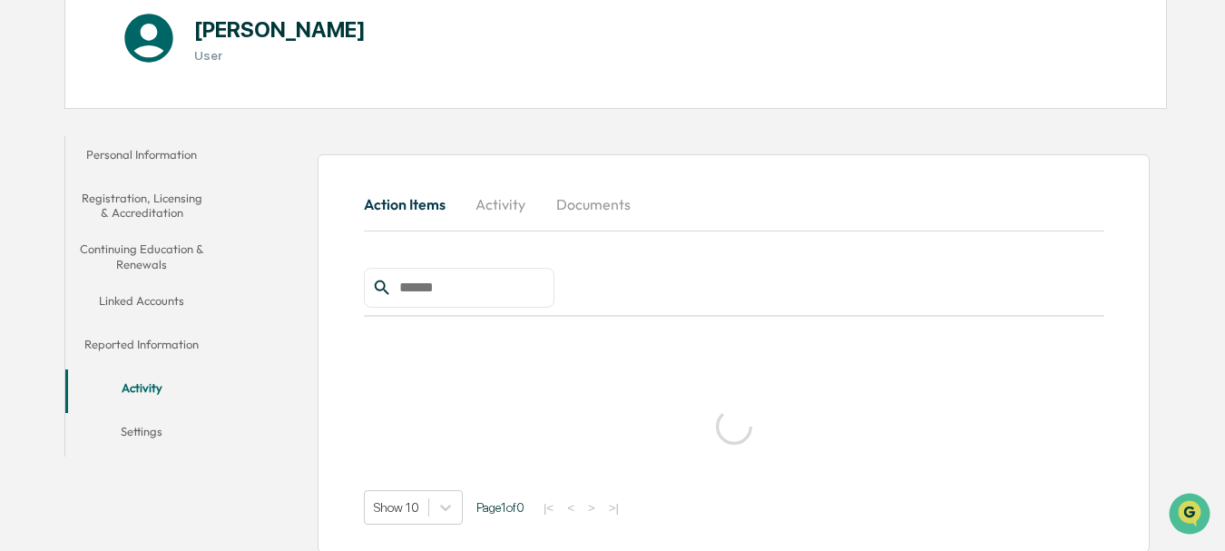
scroll to position [194, 0]
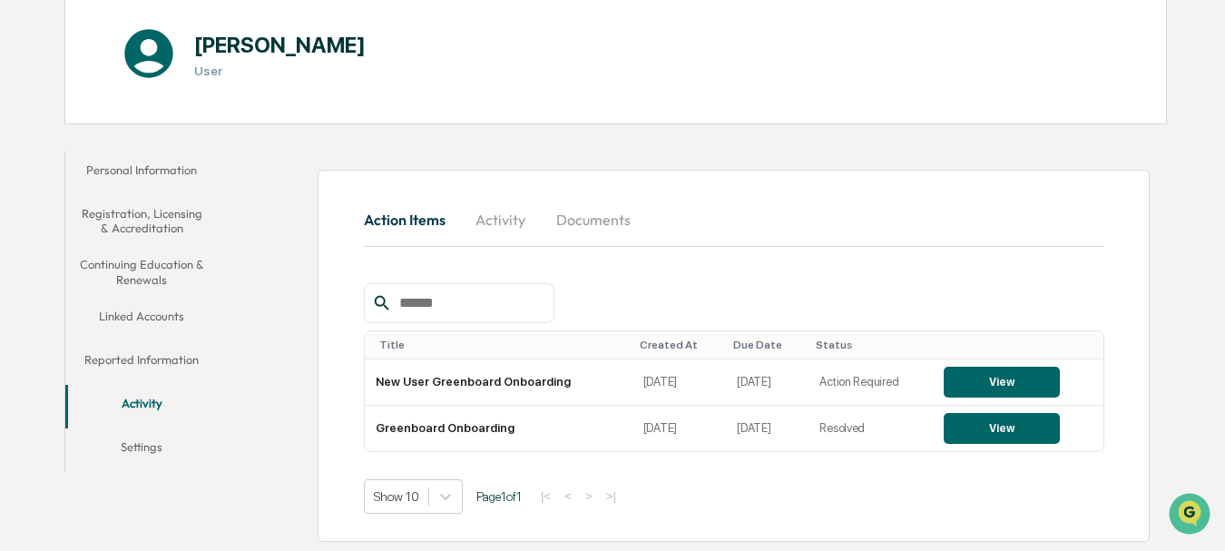
click at [509, 211] on button "Activity" at bounding box center [501, 220] width 82 height 44
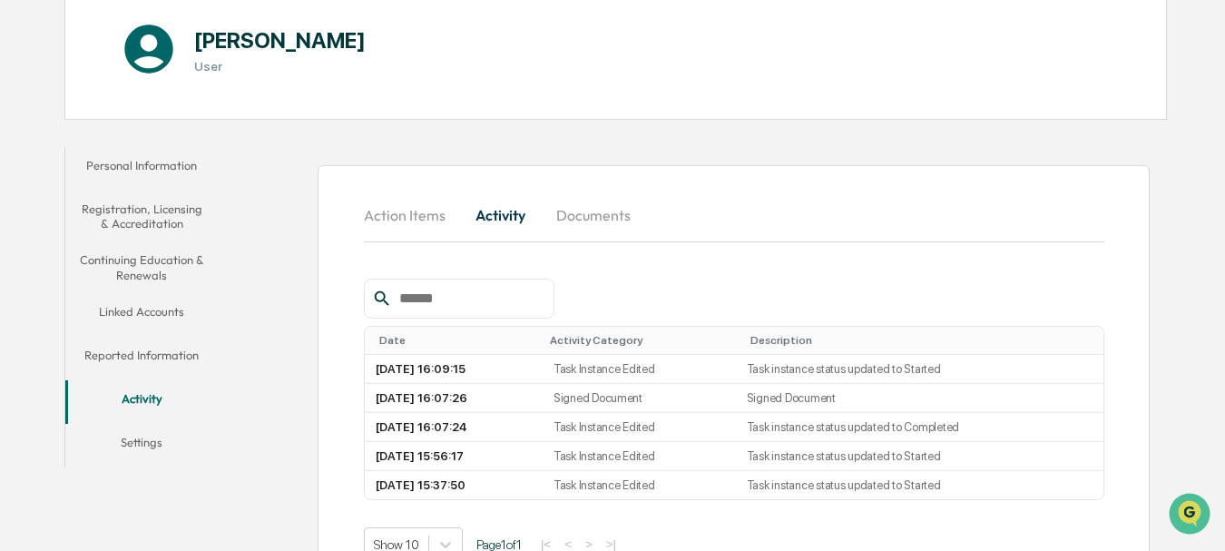
scroll to position [156, 0]
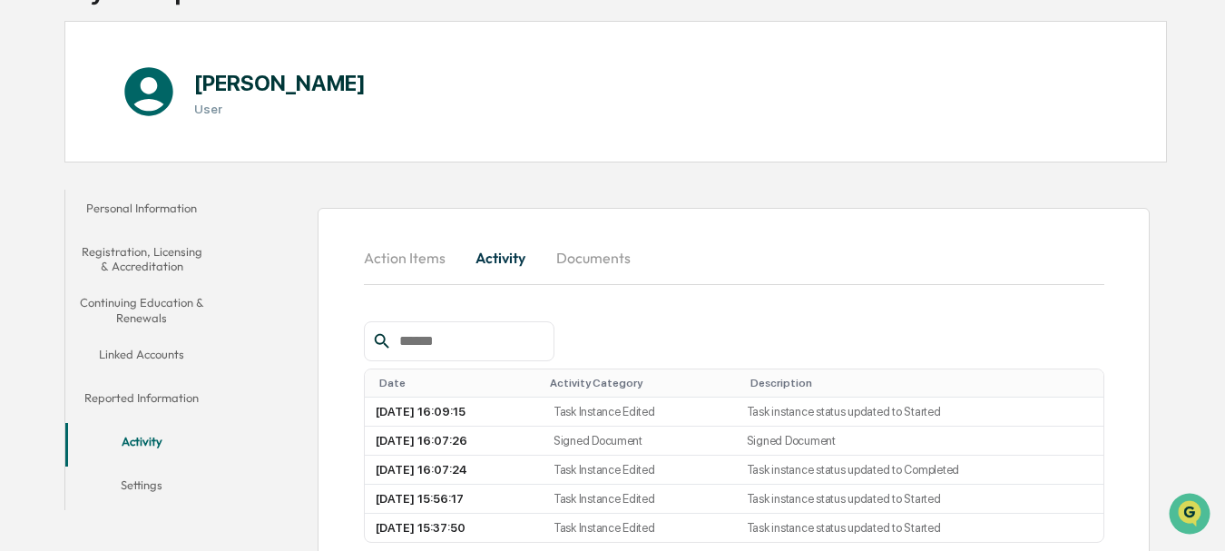
click at [590, 262] on button "Documents" at bounding box center [593, 258] width 103 height 44
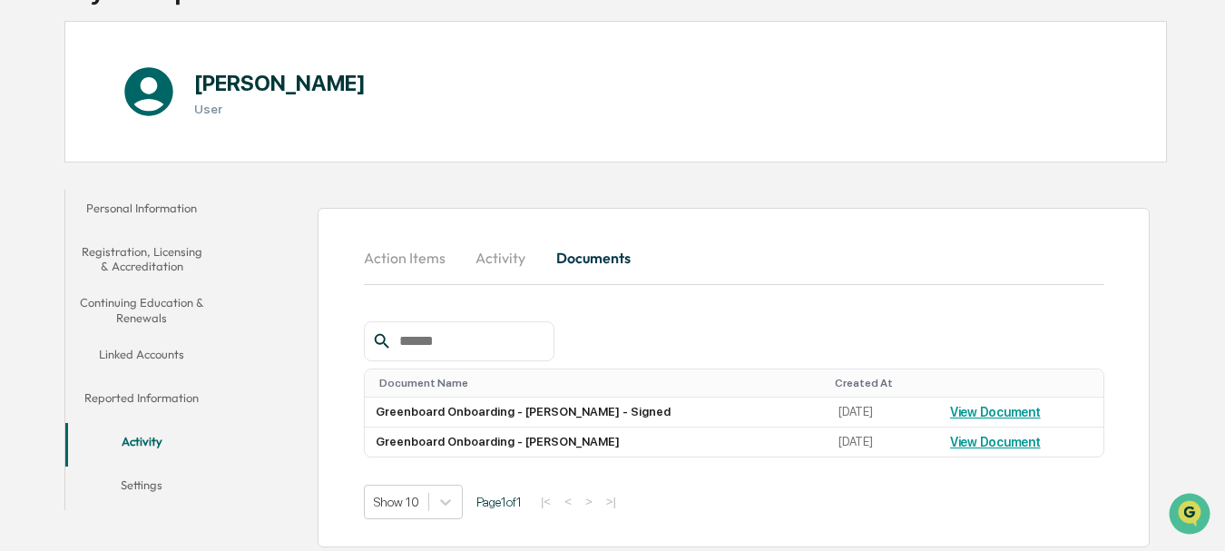
click at [403, 263] on button "Action Items" at bounding box center [412, 258] width 96 height 44
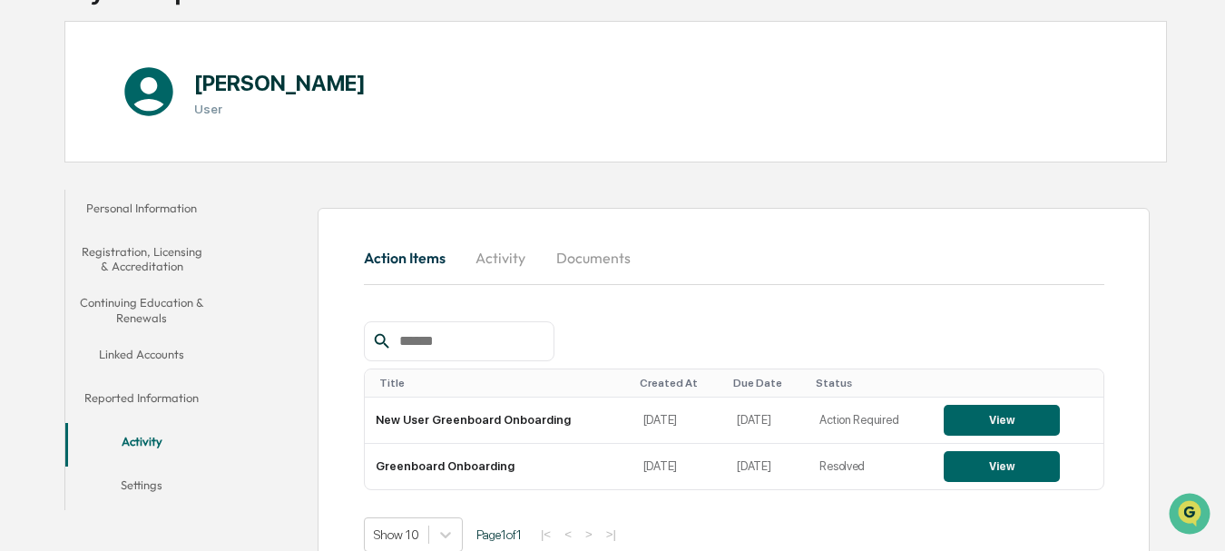
click at [147, 489] on button "Settings" at bounding box center [141, 488] width 153 height 44
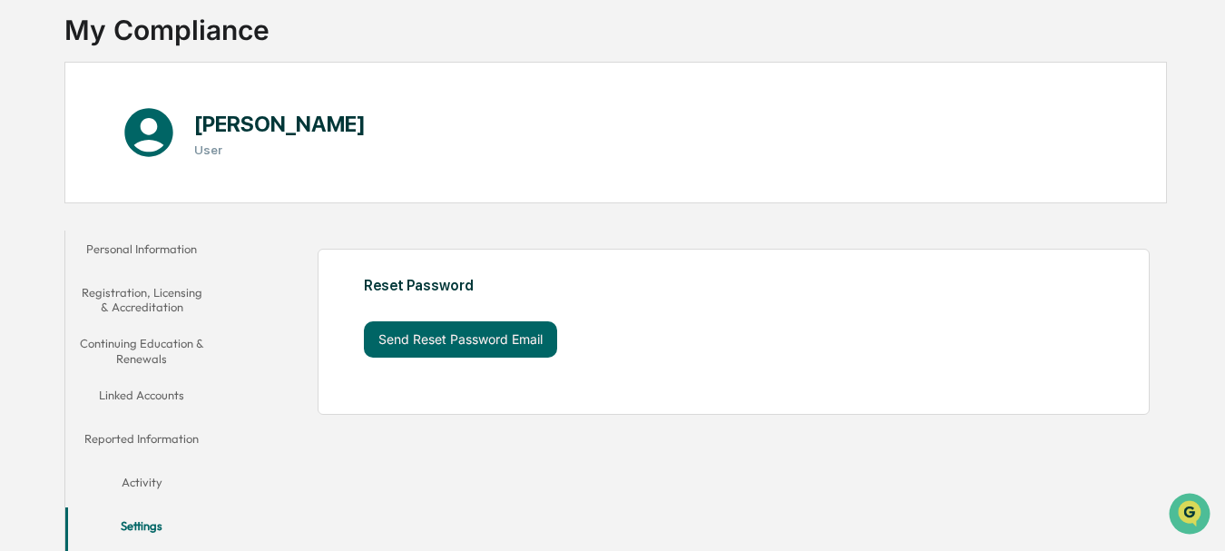
scroll to position [115, 0]
